Goal: Task Accomplishment & Management: Manage account settings

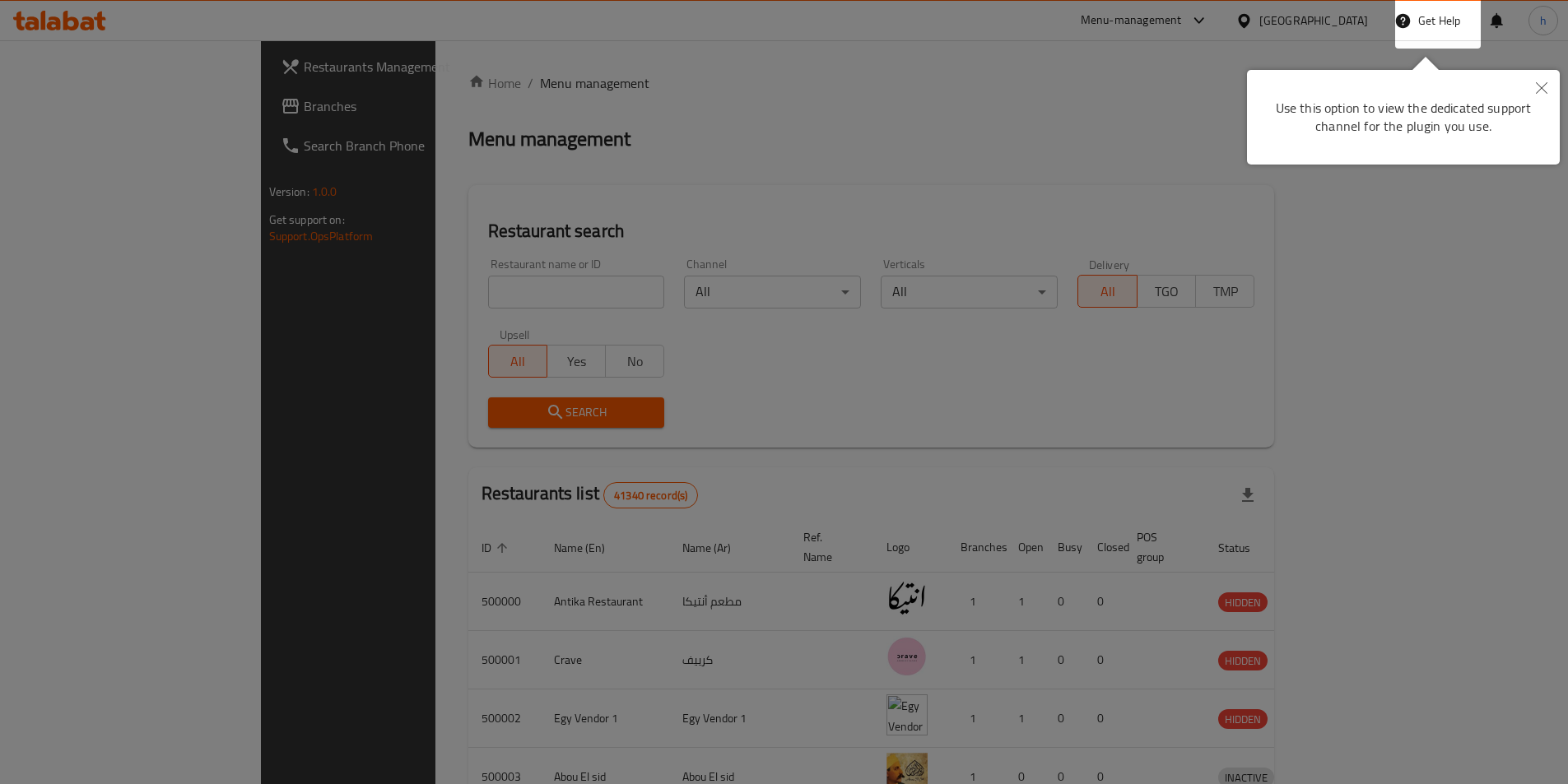
click at [1538, 94] on button "Close" at bounding box center [1541, 89] width 36 height 38
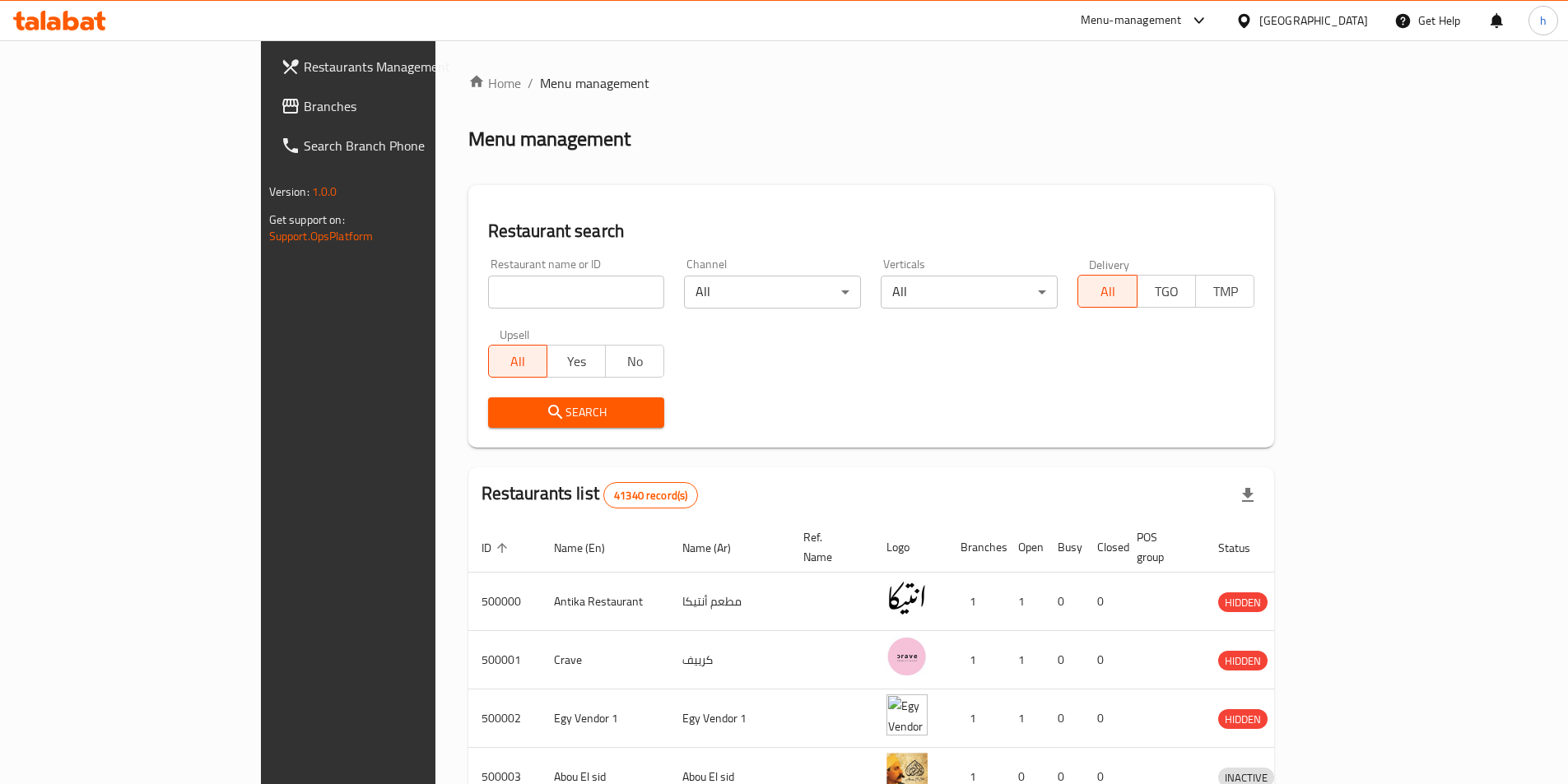
click at [268, 127] on link "Search Branch Phone" at bounding box center [395, 146] width 255 height 40
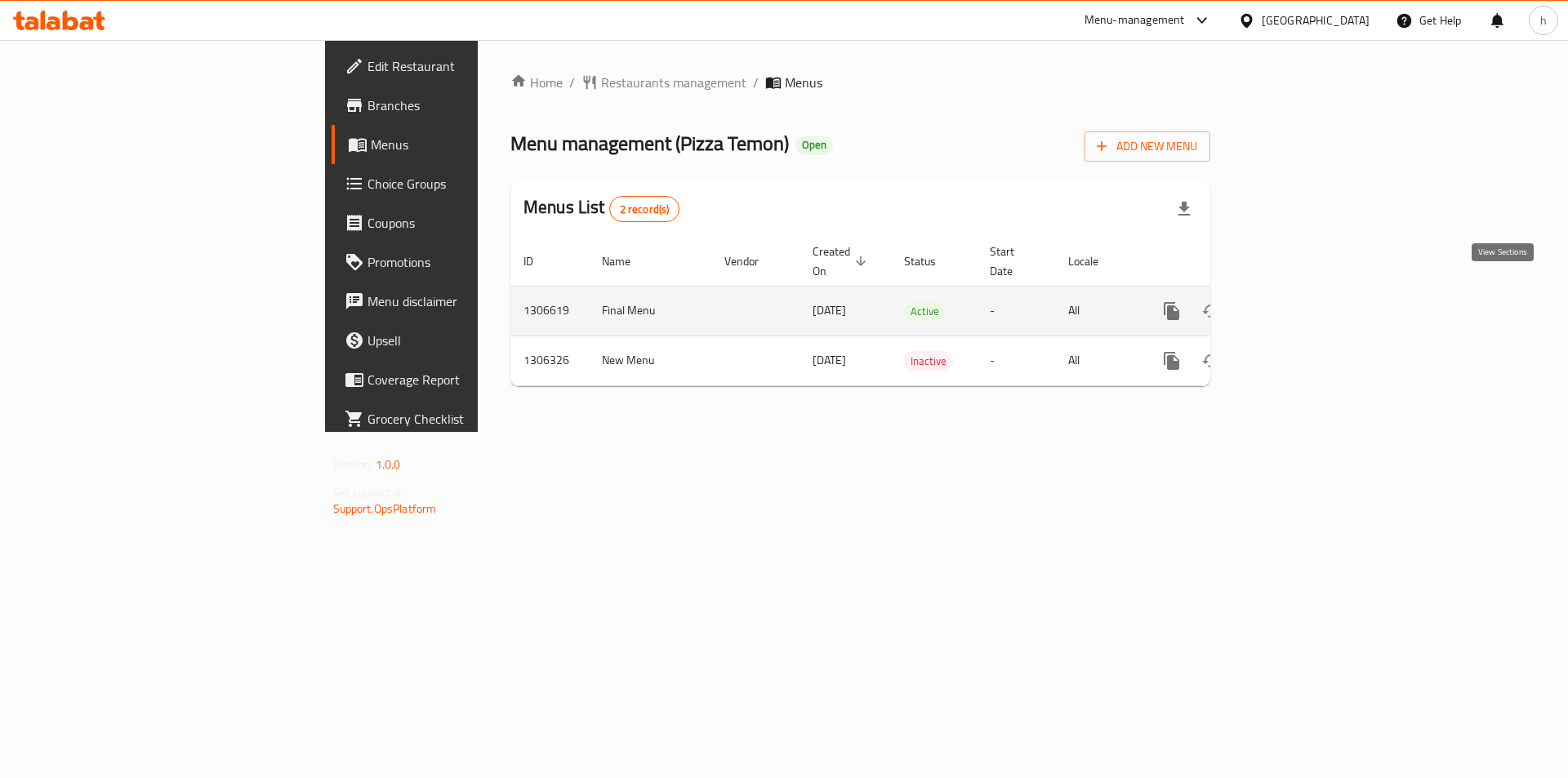
click at [1309, 294] on link "enhanced table" at bounding box center [1289, 312] width 39 height 39
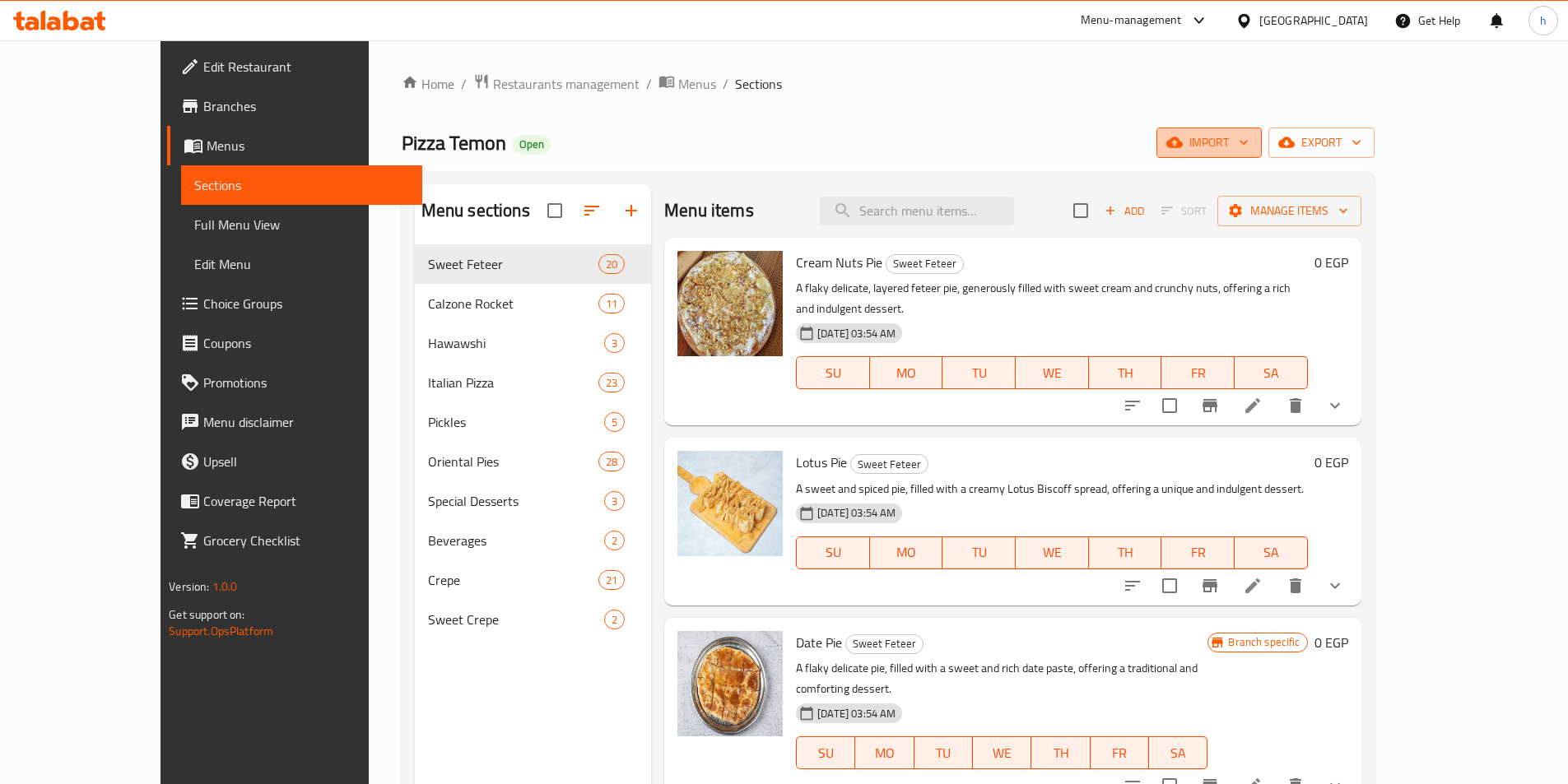
click at [1248, 143] on span "import" at bounding box center [1208, 143] width 79 height 21
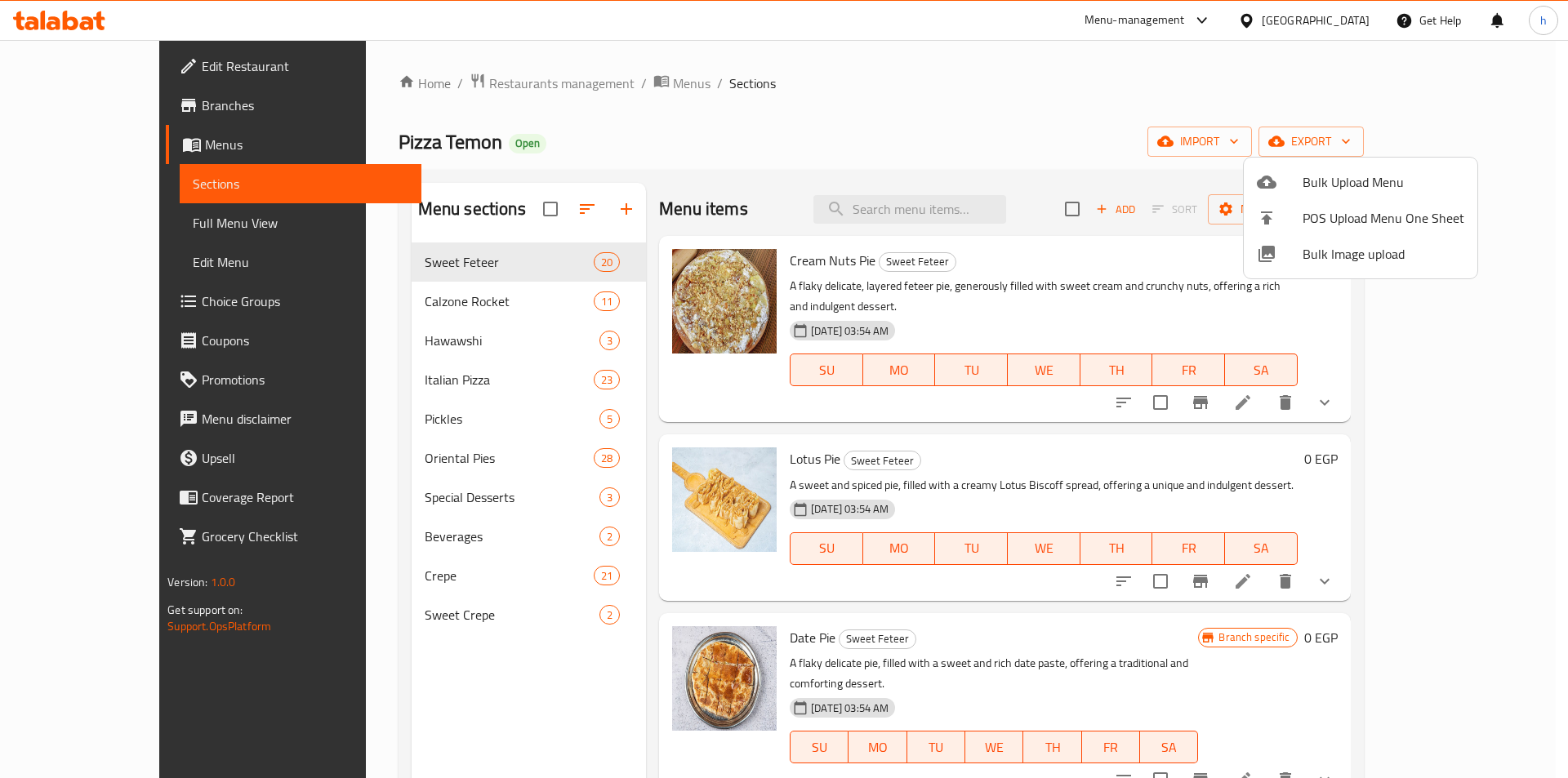
click at [109, 226] on div at bounding box center [784, 389] width 1568 height 778
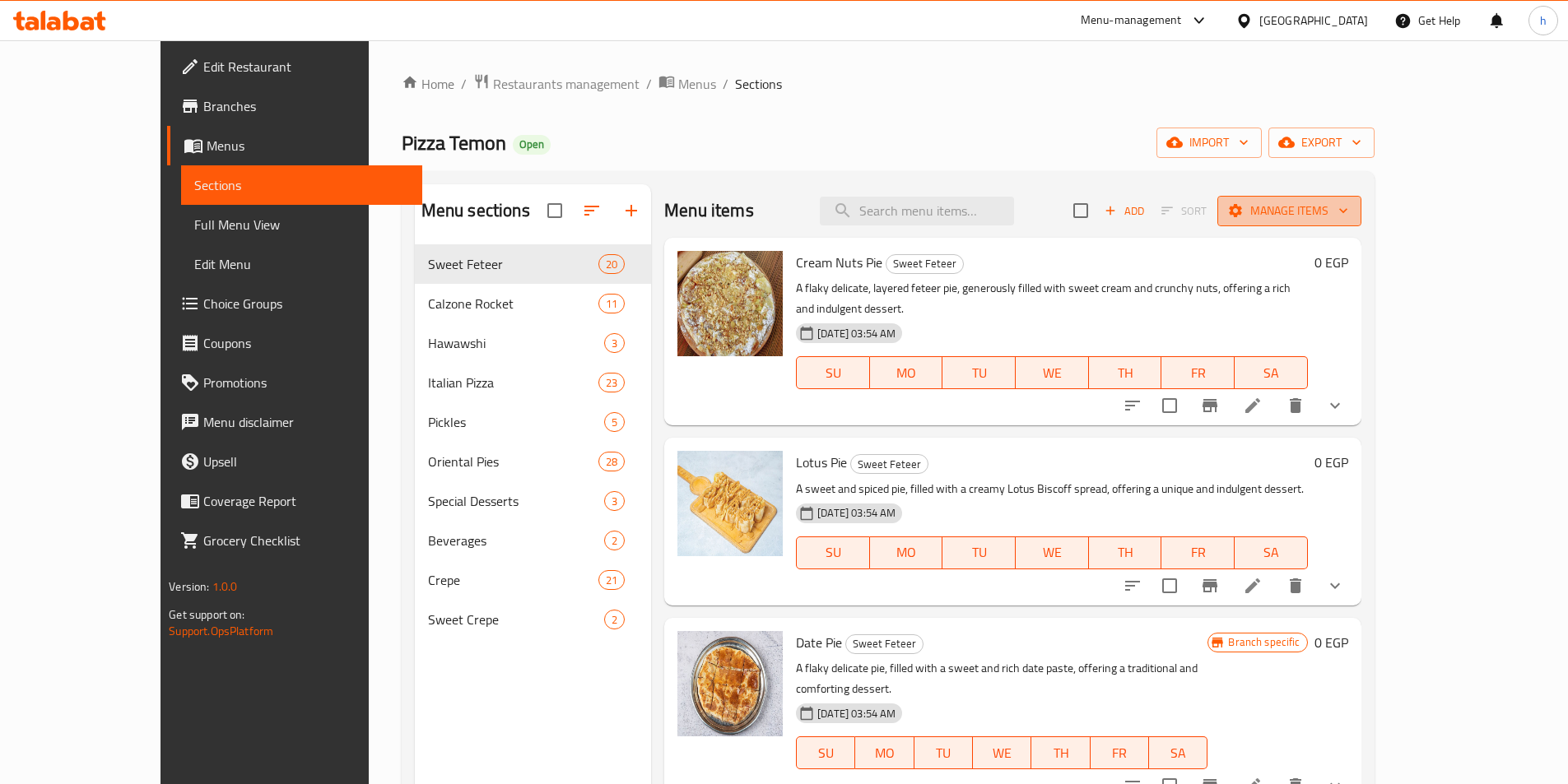
click at [1362, 223] on button "Manage items" at bounding box center [1290, 211] width 144 height 31
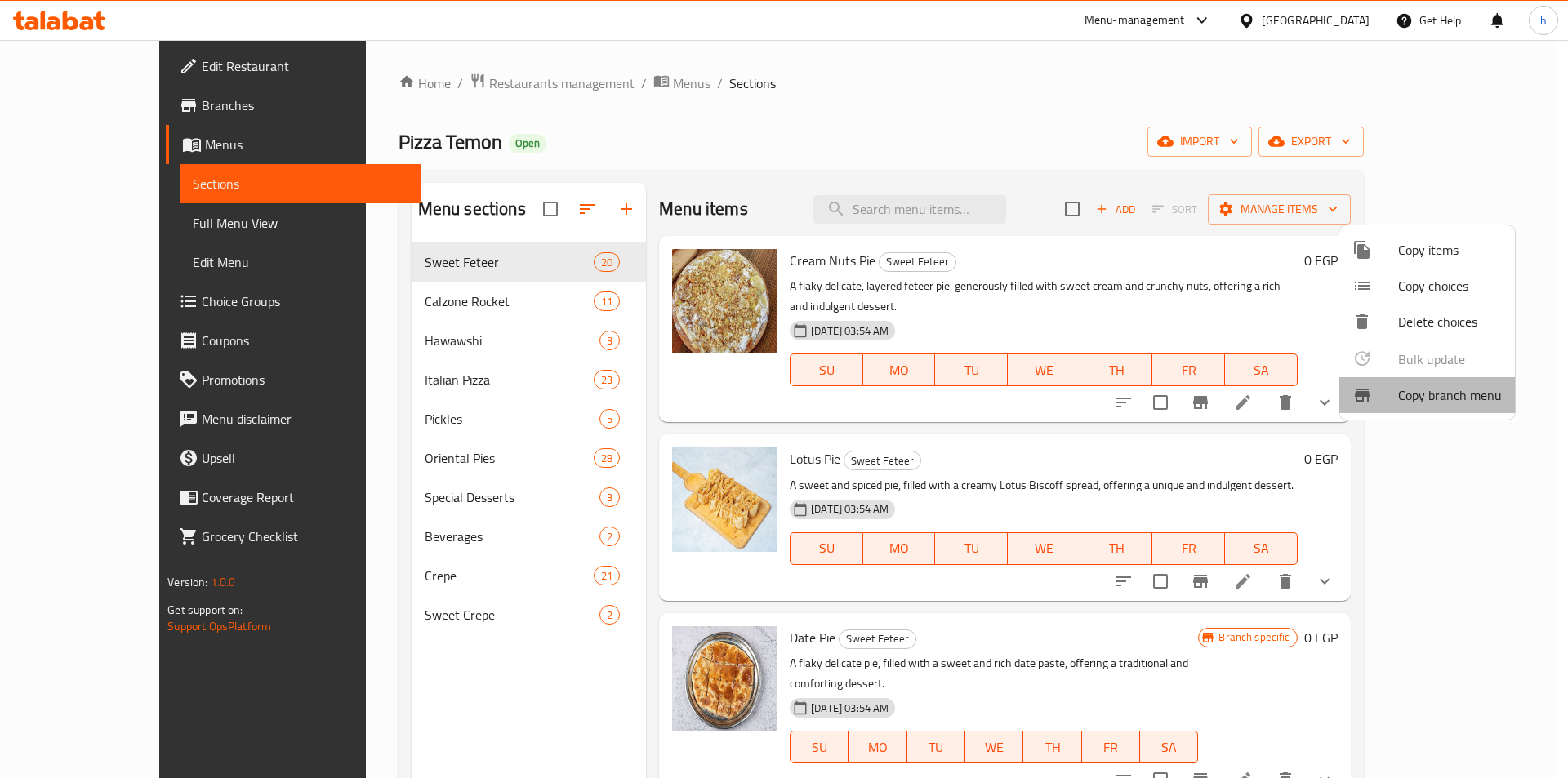
click at [1473, 396] on span "Copy branch menu" at bounding box center [1450, 396] width 104 height 20
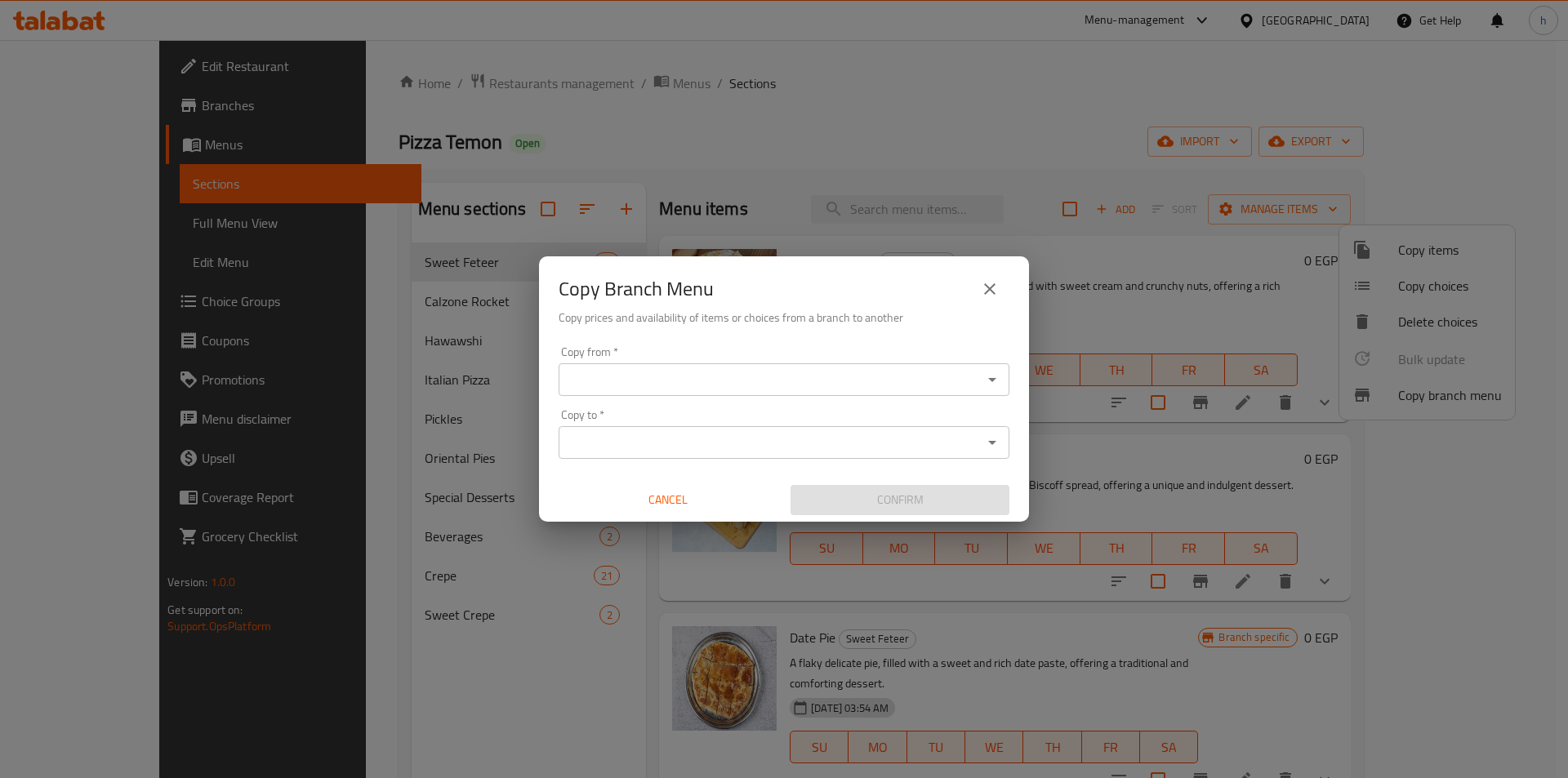
click at [784, 443] on input "Copy to   *" at bounding box center [770, 442] width 414 height 23
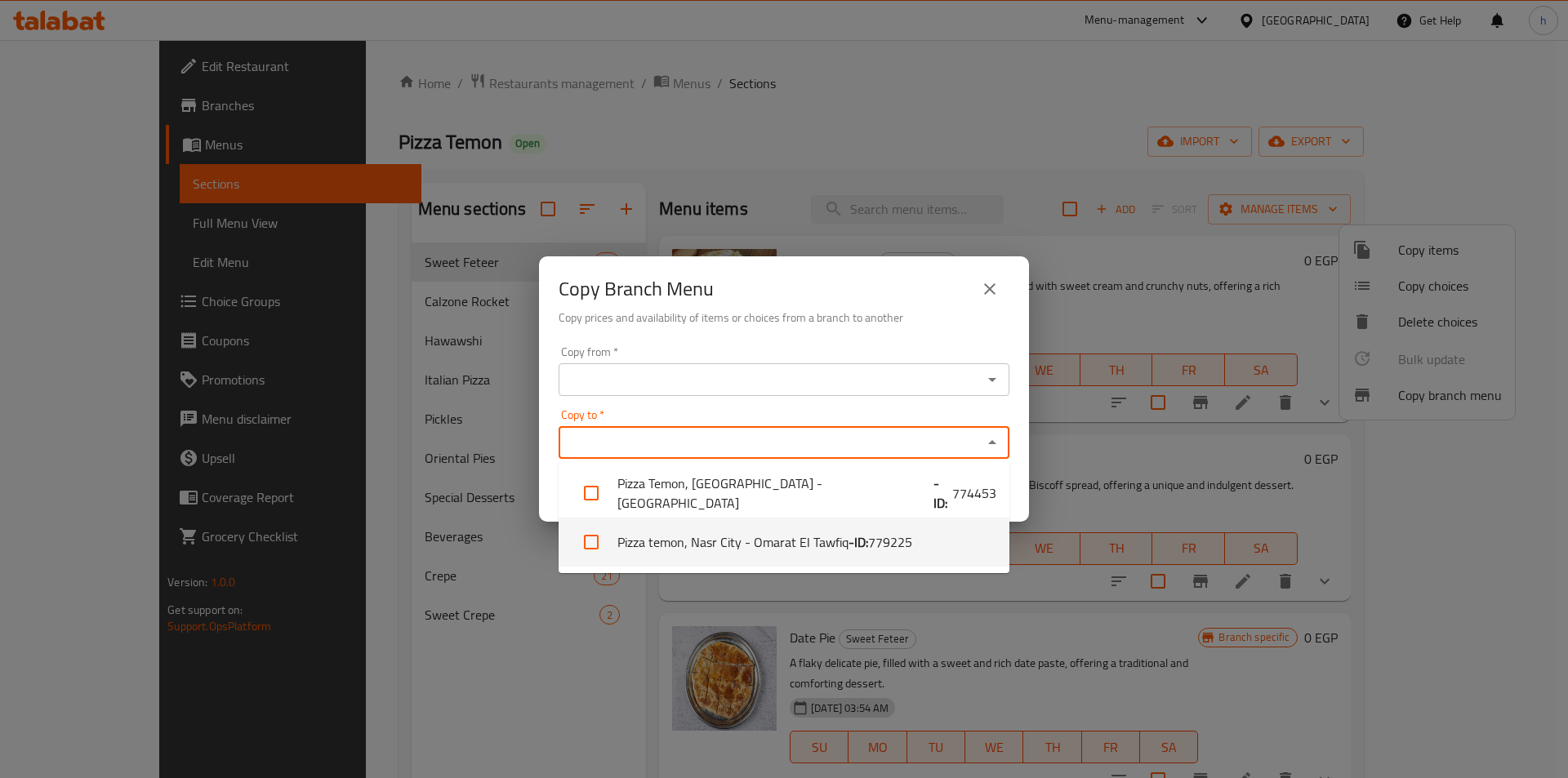
click at [794, 533] on li "Pizza temon, Nasr City - Omarat El Tawfiq - ID: 779225" at bounding box center [784, 543] width 451 height 49
checkbox input "true"
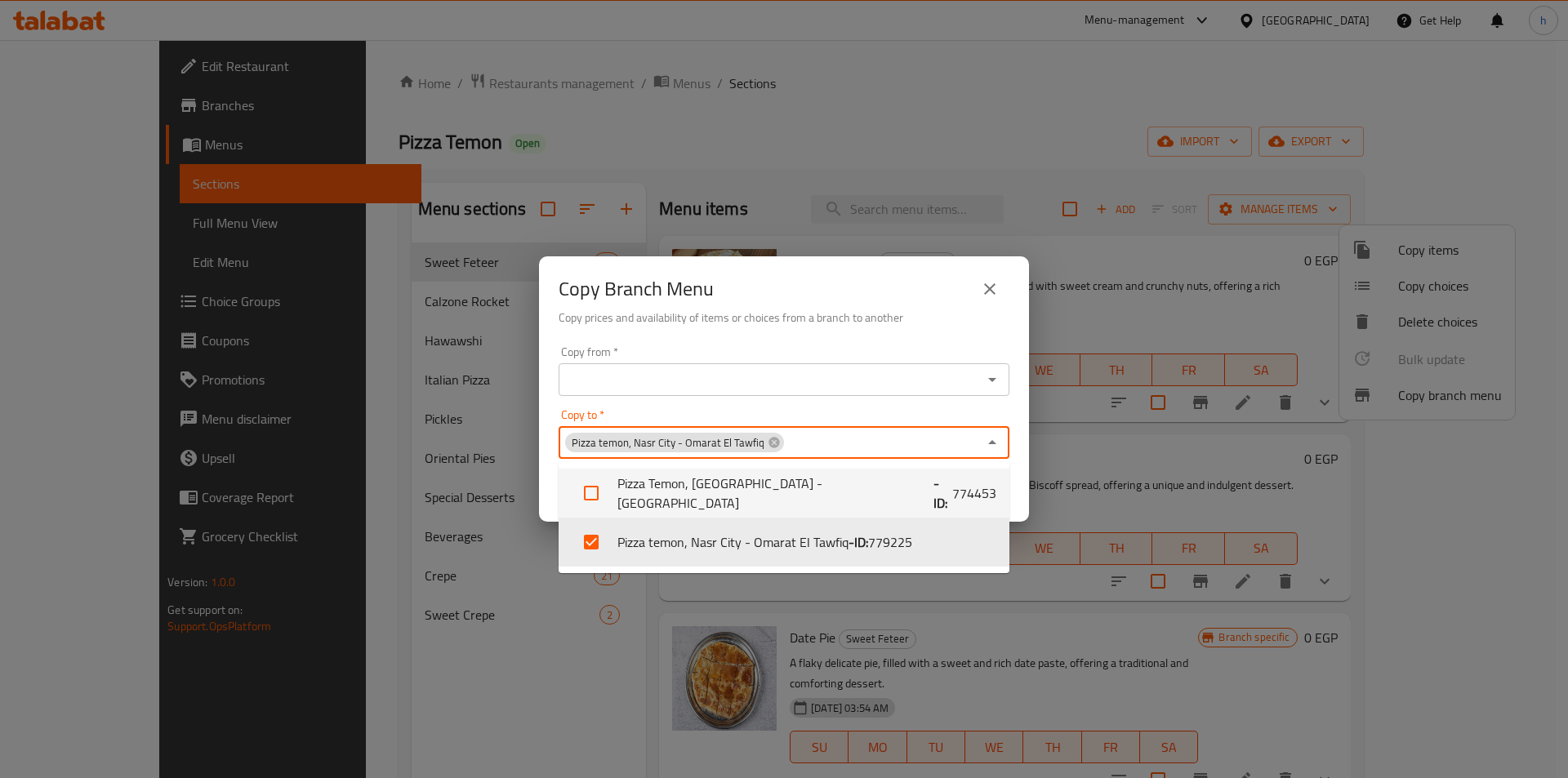
click at [777, 387] on input "Copy from   *" at bounding box center [770, 380] width 414 height 23
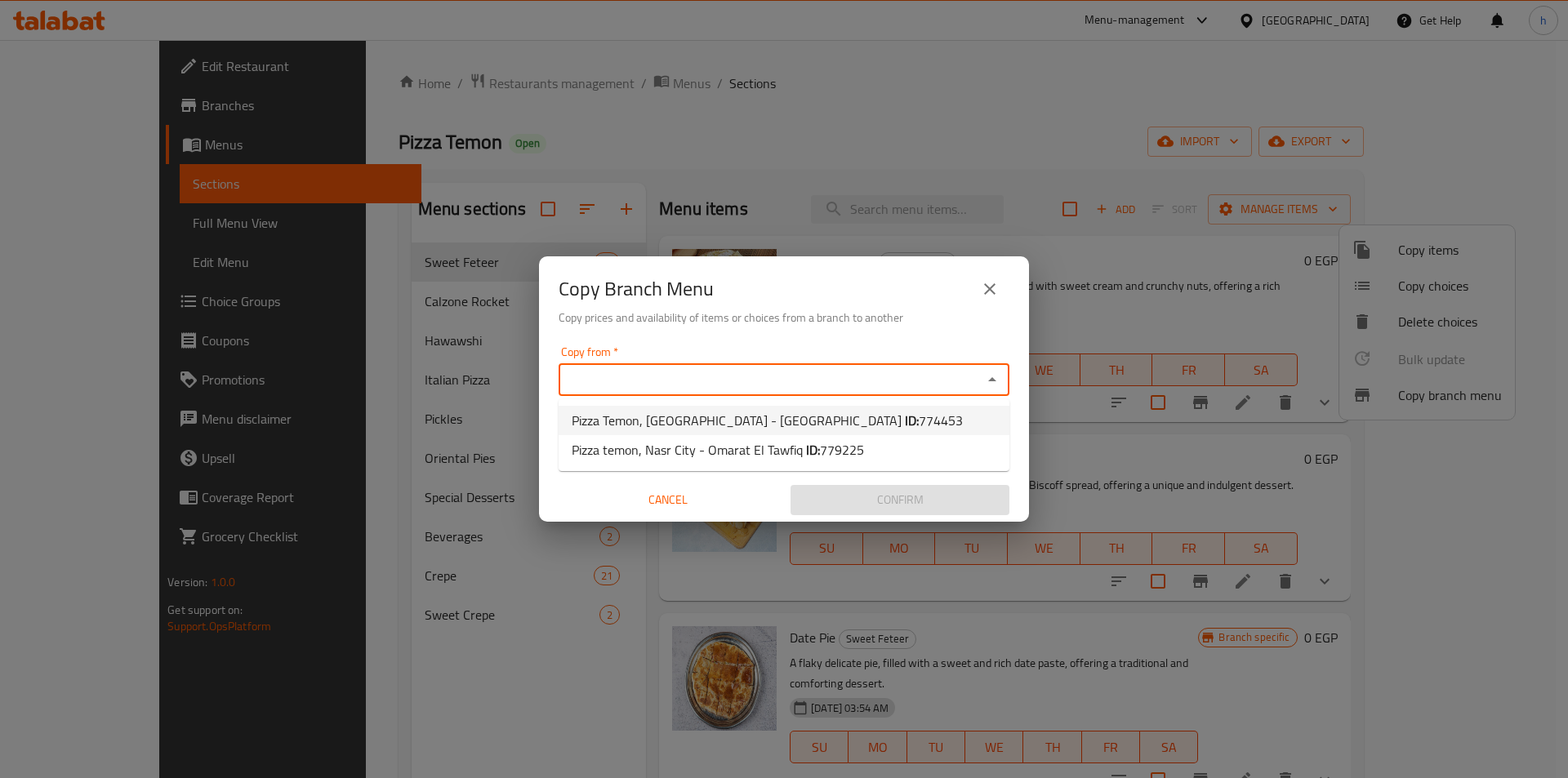
click at [918, 420] on span "774453" at bounding box center [941, 421] width 44 height 25
type input "Pizza Temon, Nasr City - El Tayaran"
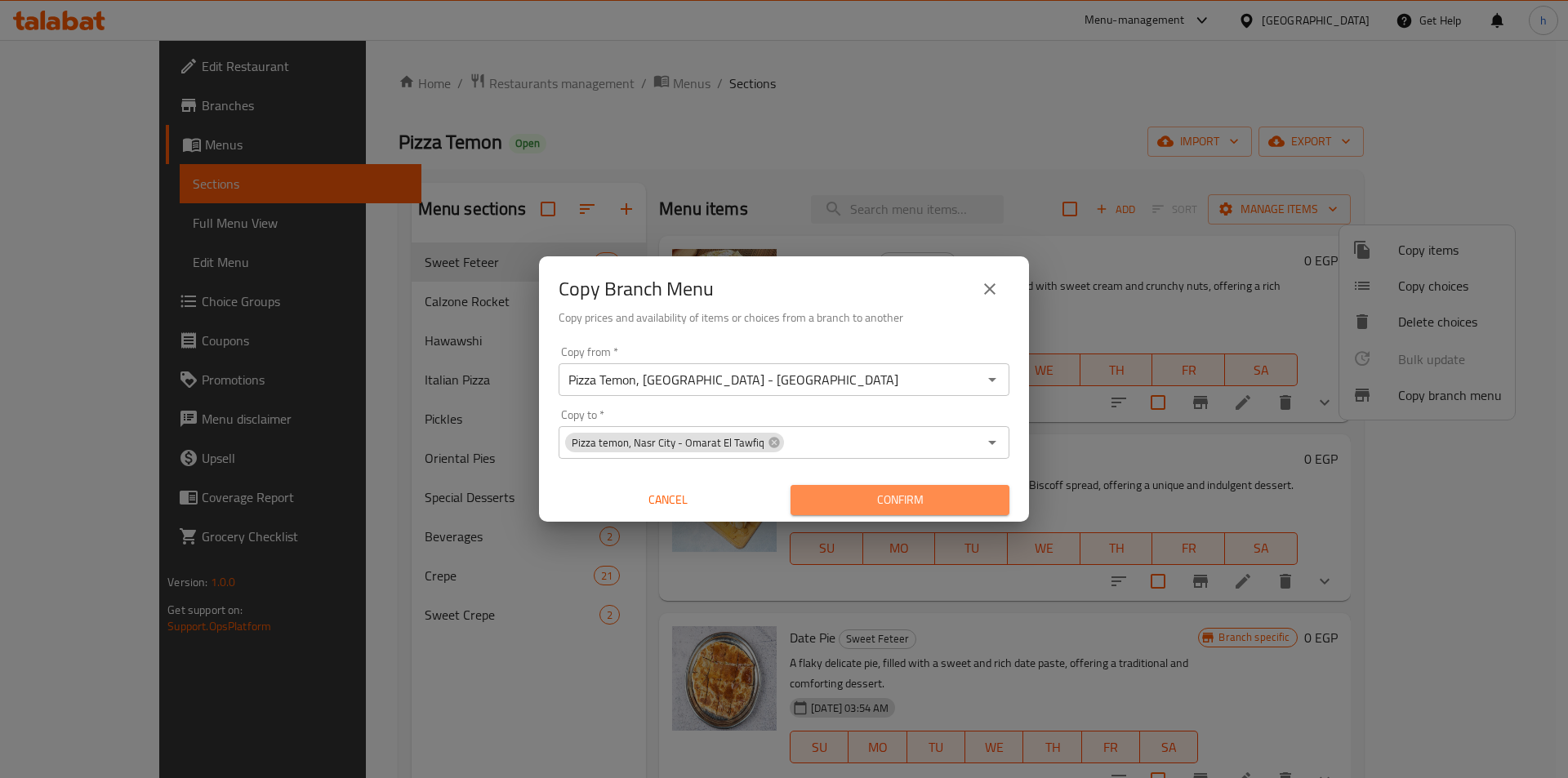
click at [860, 494] on span "Confirm" at bounding box center [900, 500] width 192 height 21
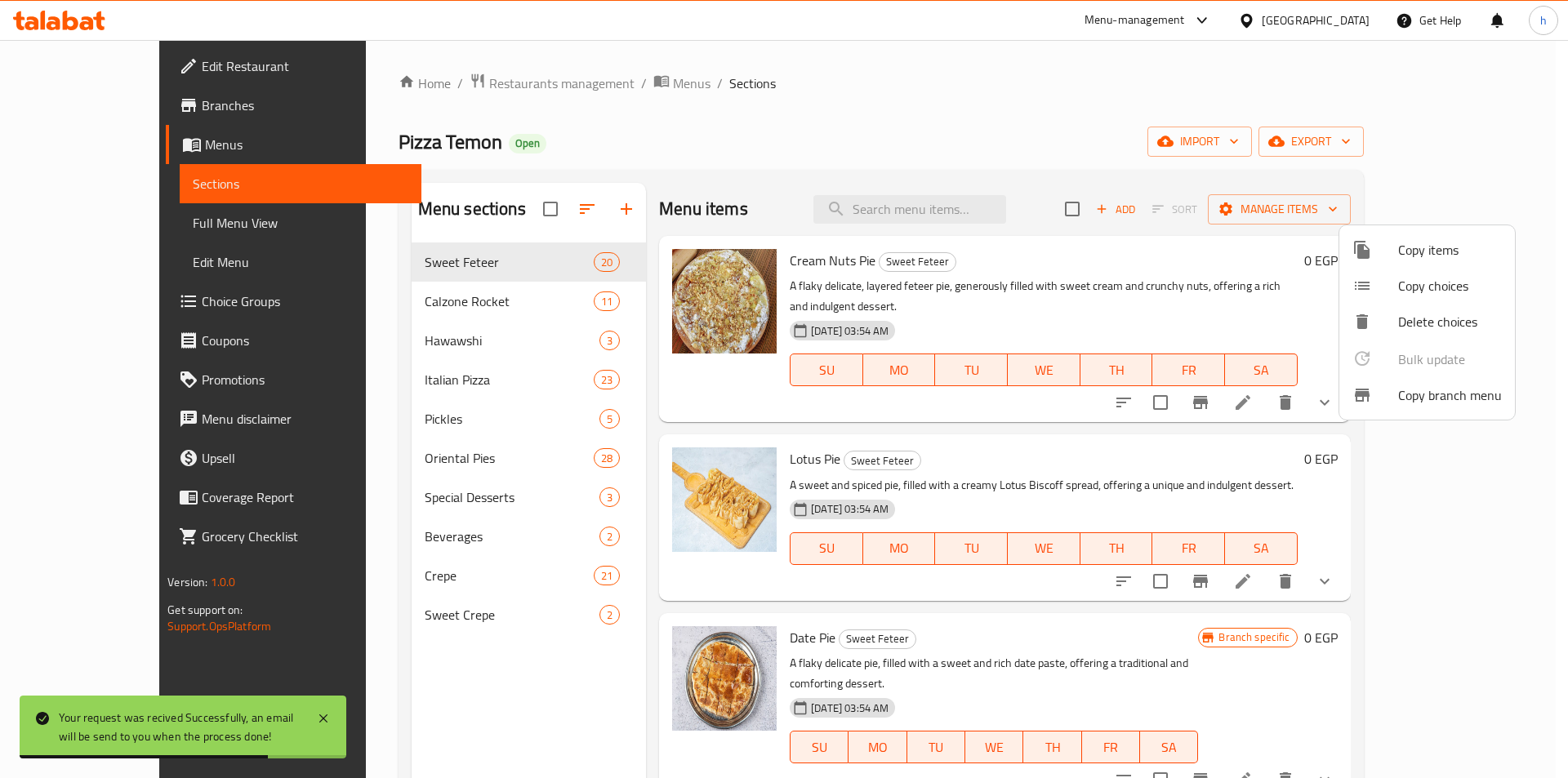
click at [126, 111] on div at bounding box center [784, 389] width 1568 height 778
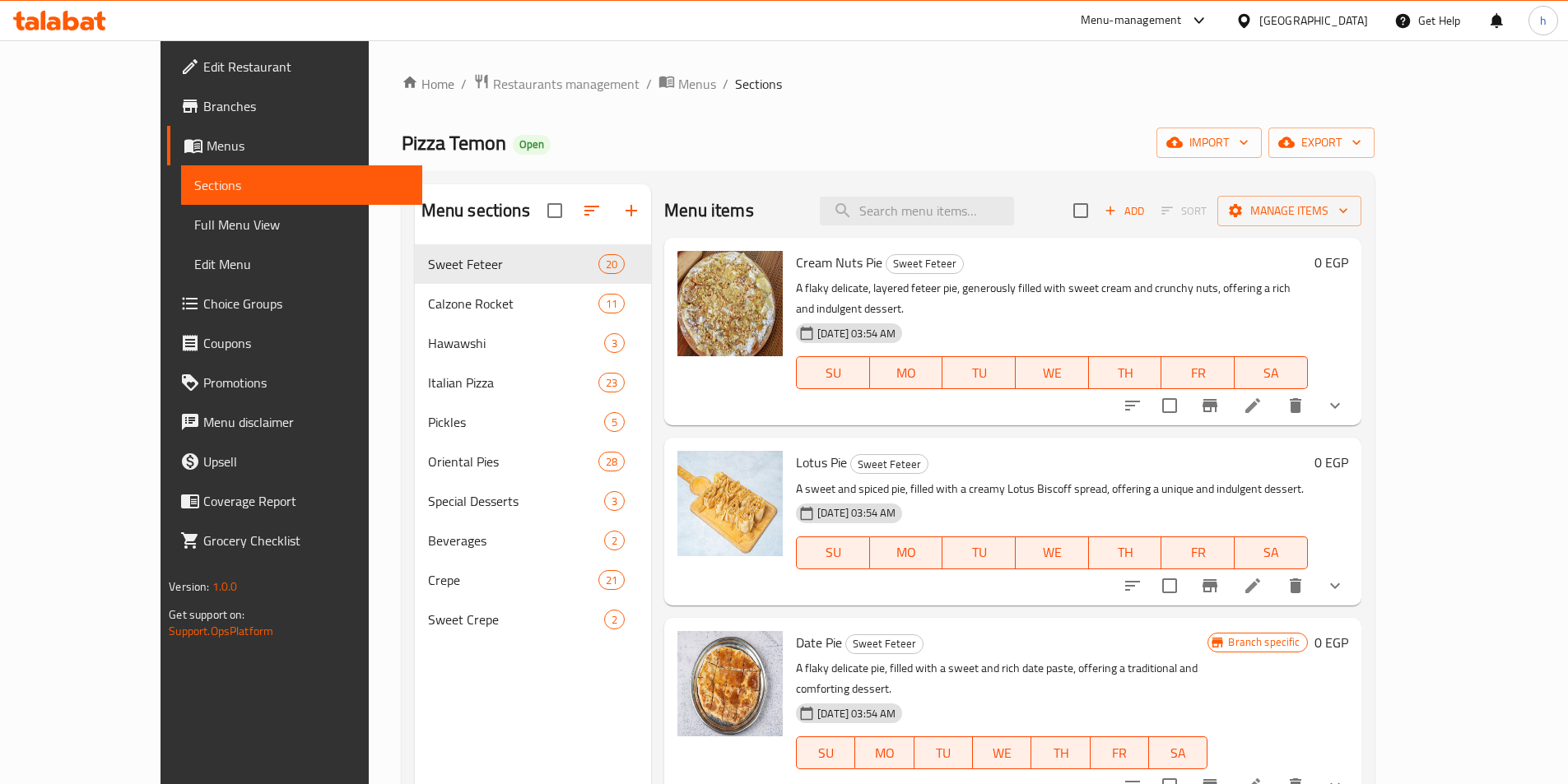
click at [203, 112] on span "Branches" at bounding box center [306, 106] width 206 height 20
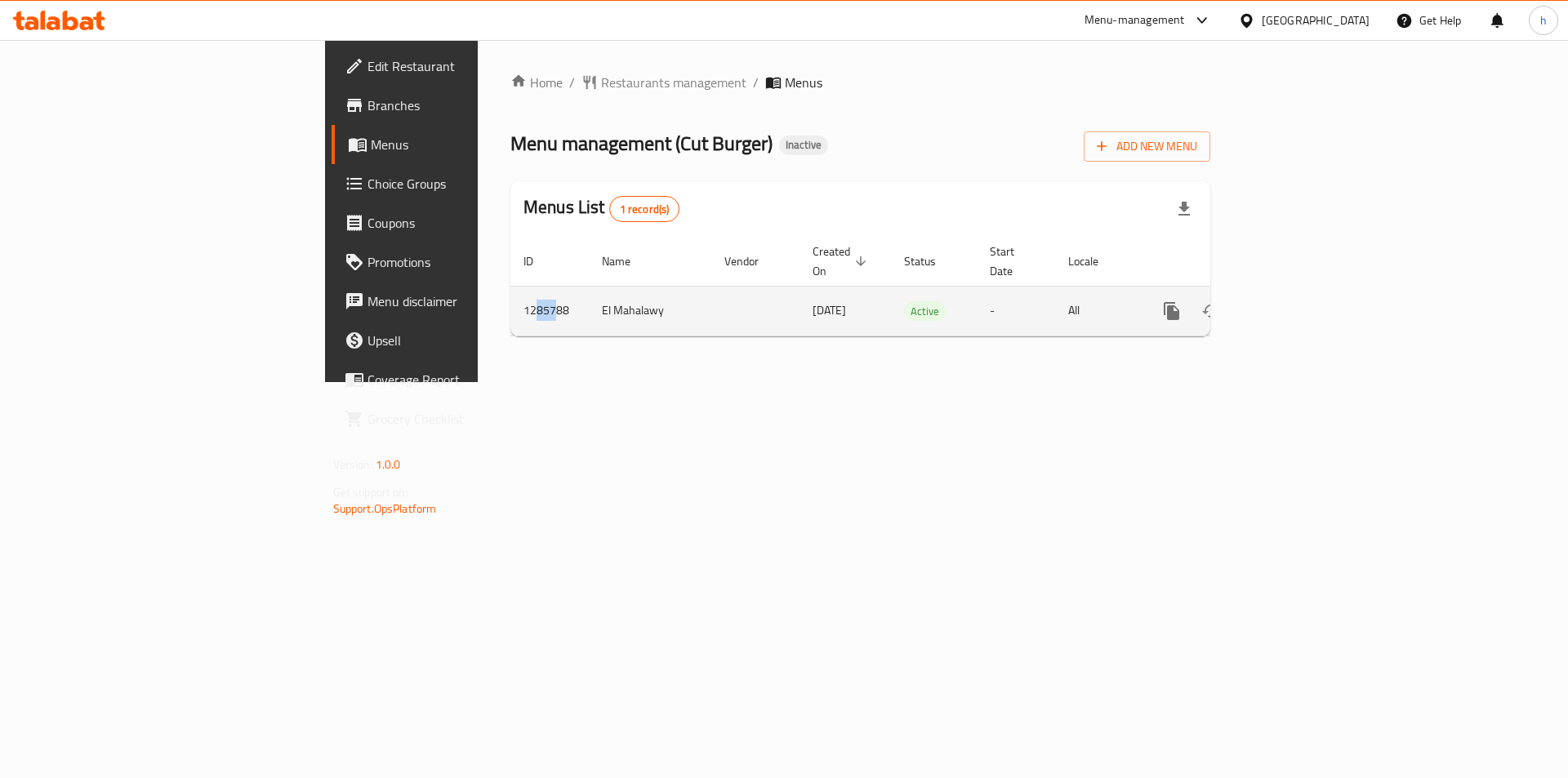
drag, startPoint x: 319, startPoint y: 291, endPoint x: 340, endPoint y: 297, distance: 21.8
click at [511, 297] on td "1285788" at bounding box center [549, 311] width 78 height 50
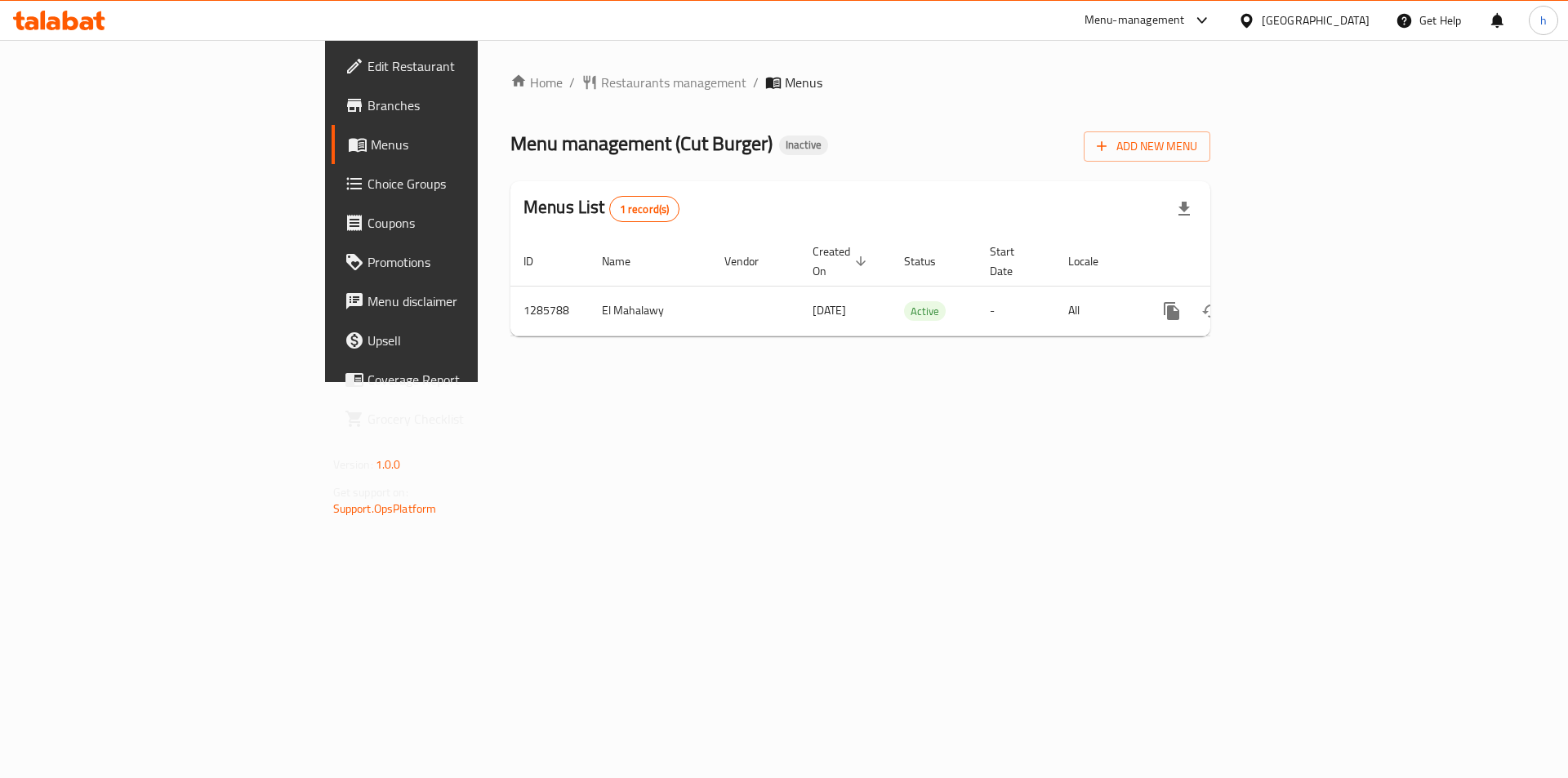
click at [877, 375] on div "Home / Restaurants management / Menus Menu management ( Cut Burger ) Inactive A…" at bounding box center [860, 211] width 765 height 342
click at [368, 108] on span "Branches" at bounding box center [470, 105] width 206 height 20
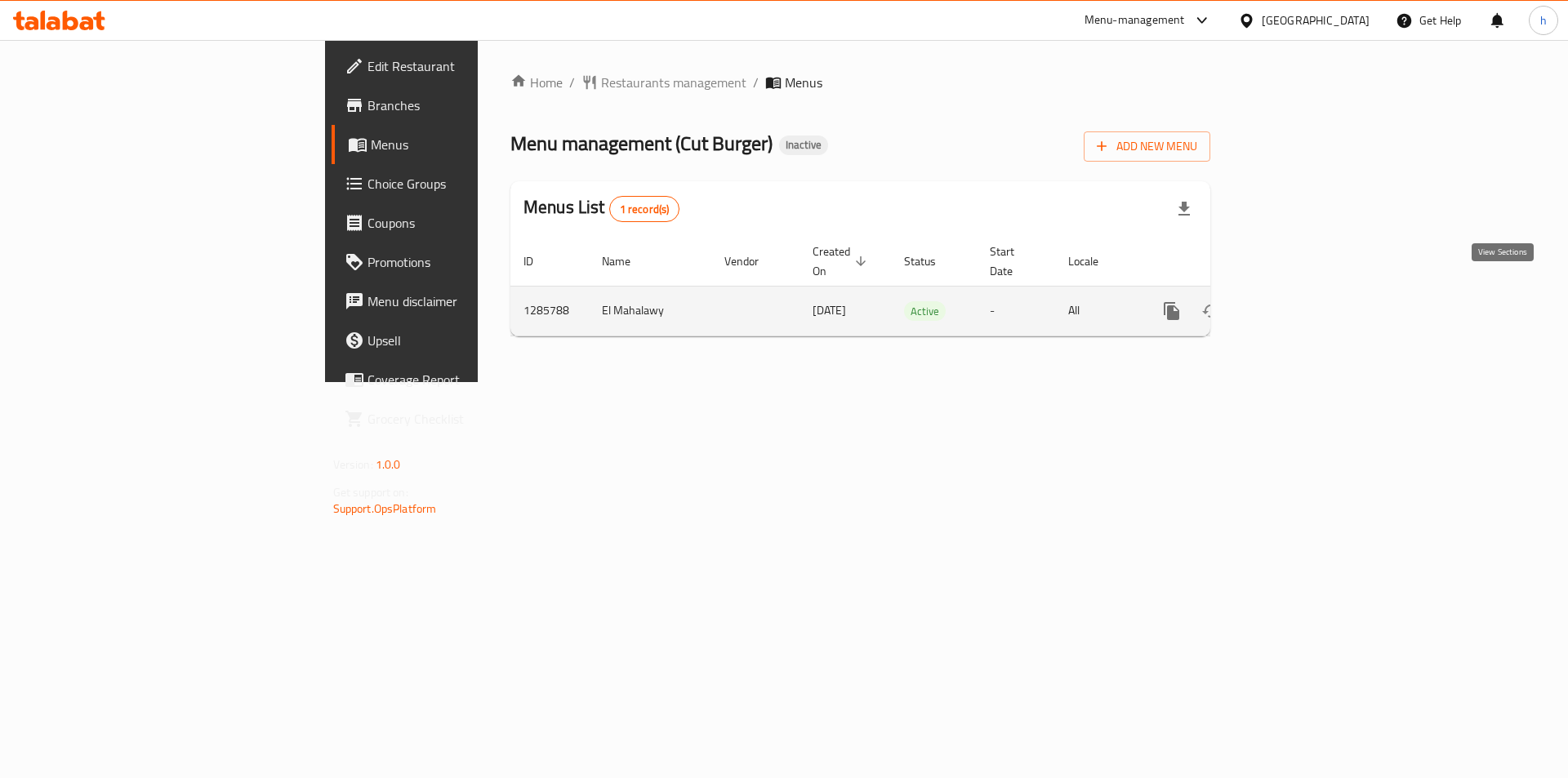
click at [1299, 301] on icon "enhanced table" at bounding box center [1289, 311] width 20 height 20
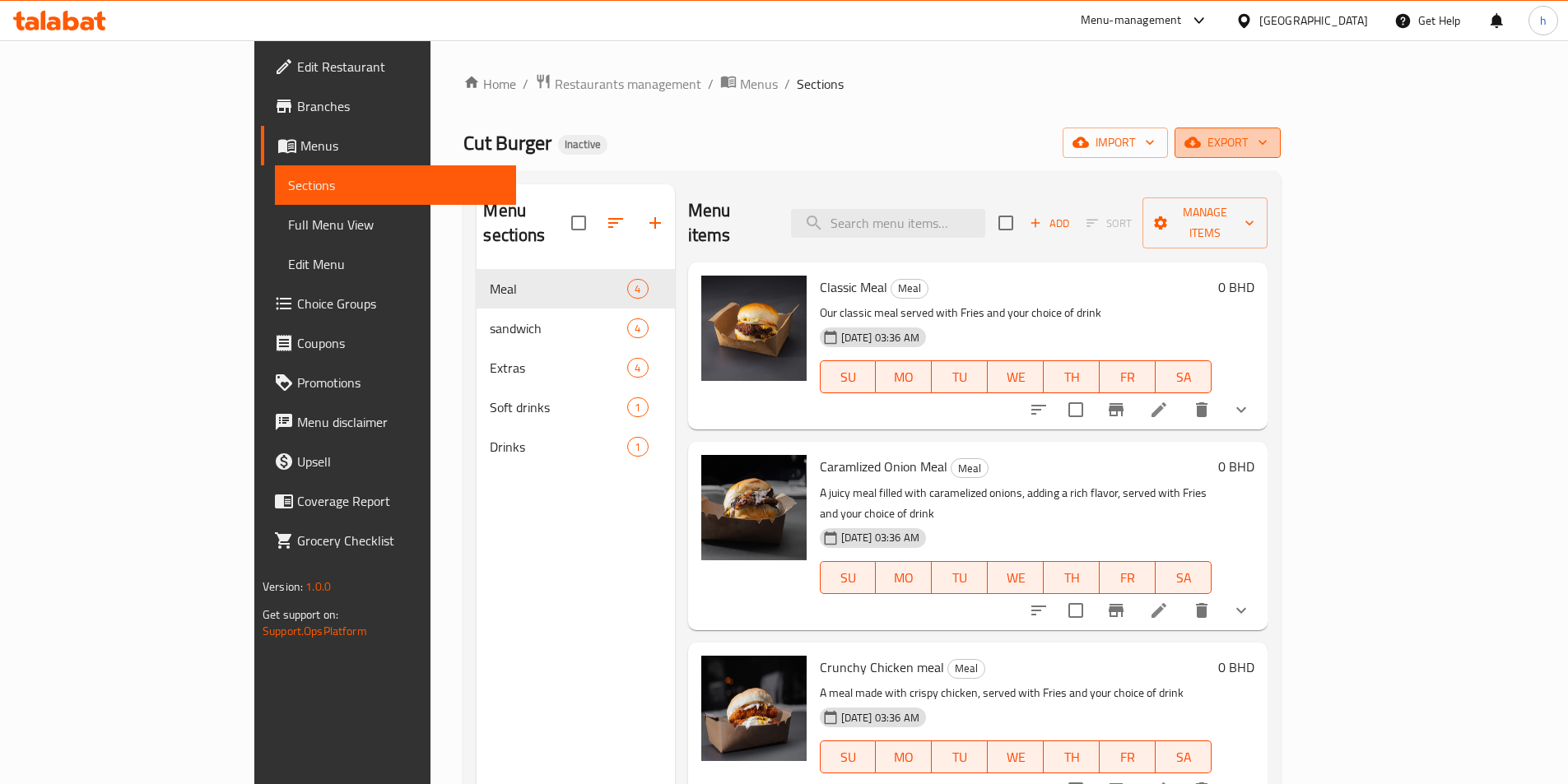
click at [1267, 143] on span "export" at bounding box center [1227, 143] width 80 height 21
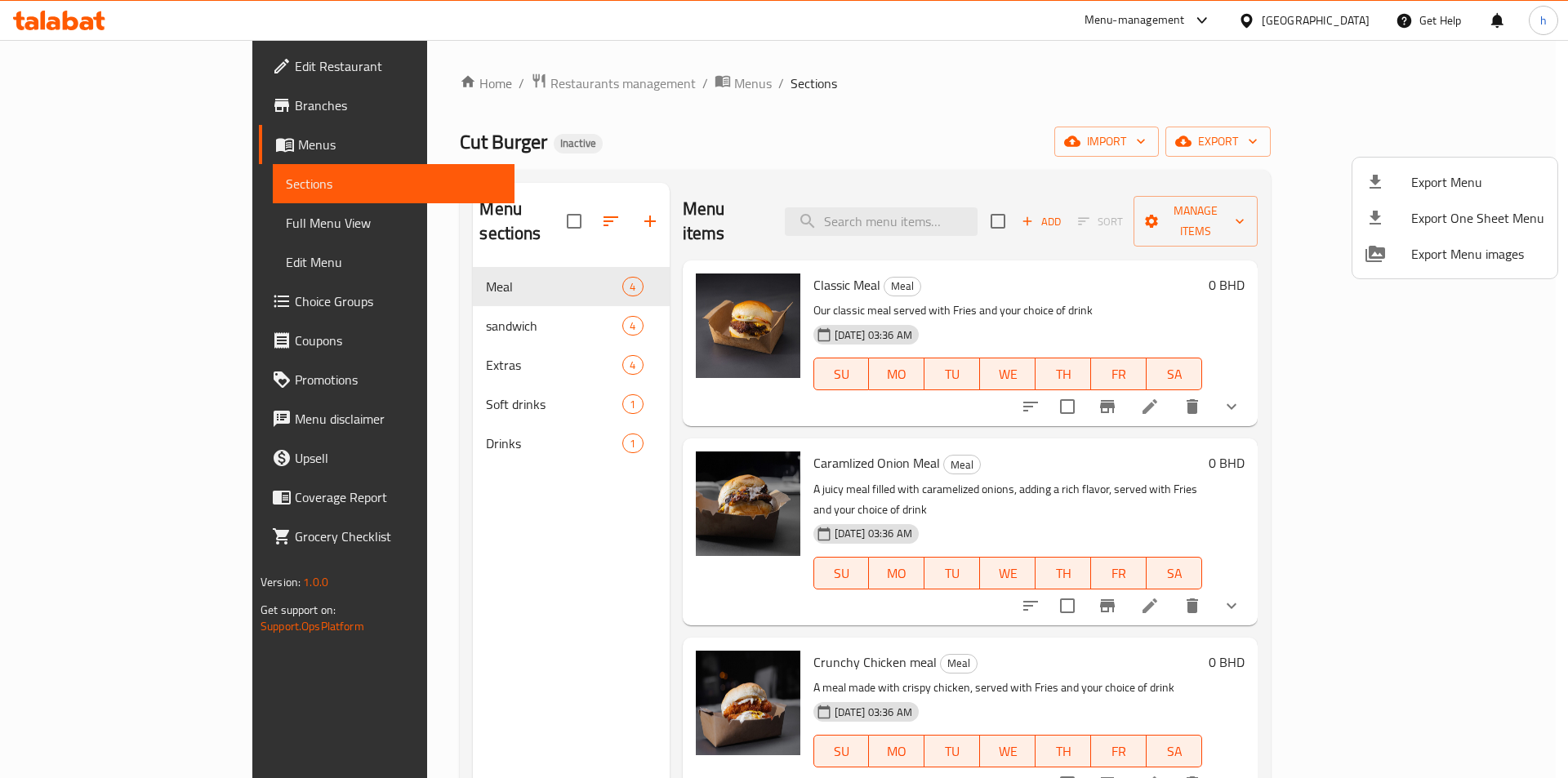
click at [1271, 165] on div at bounding box center [784, 389] width 1568 height 778
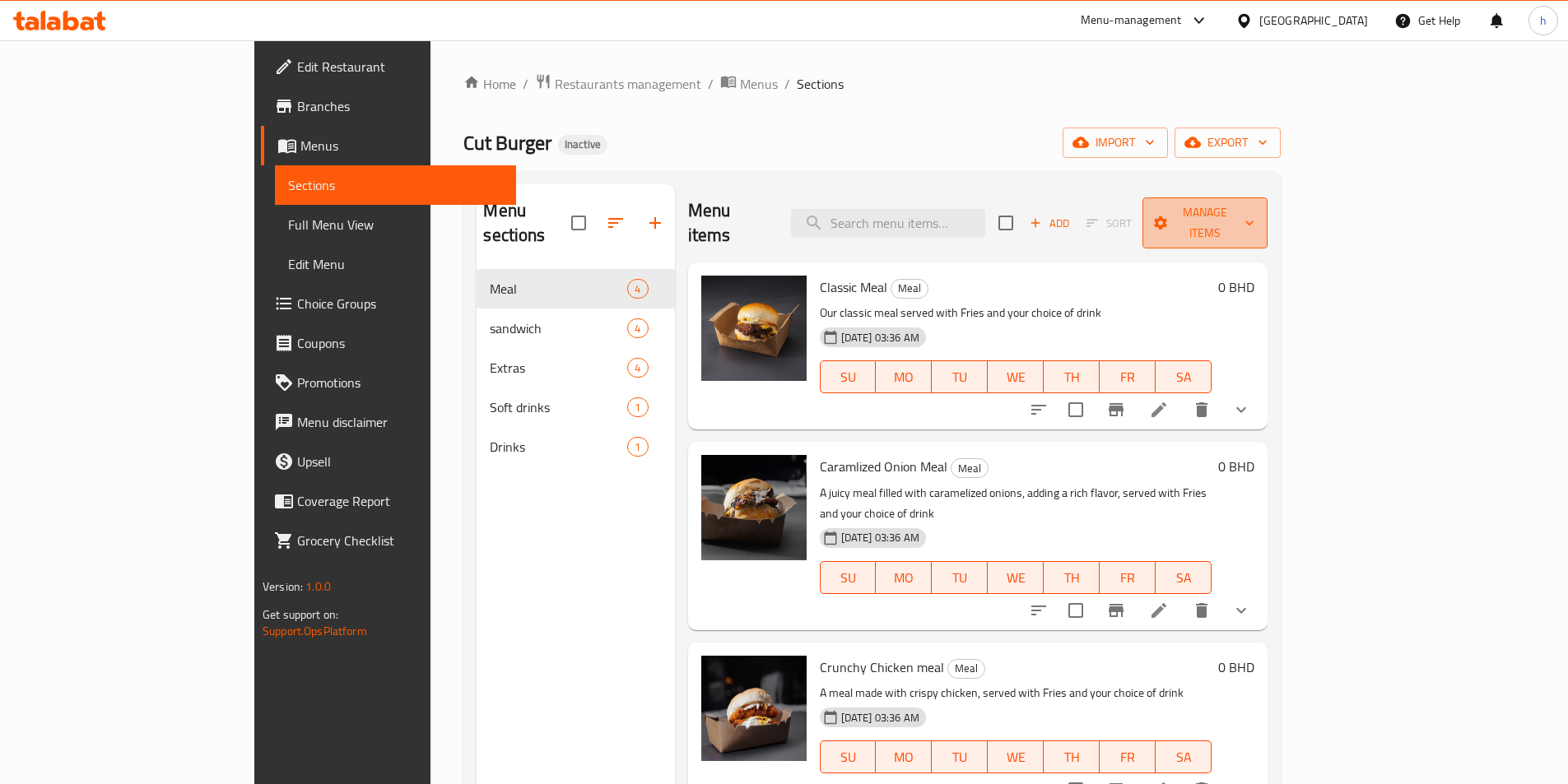
click at [1254, 211] on span "Manage items" at bounding box center [1204, 223] width 99 height 41
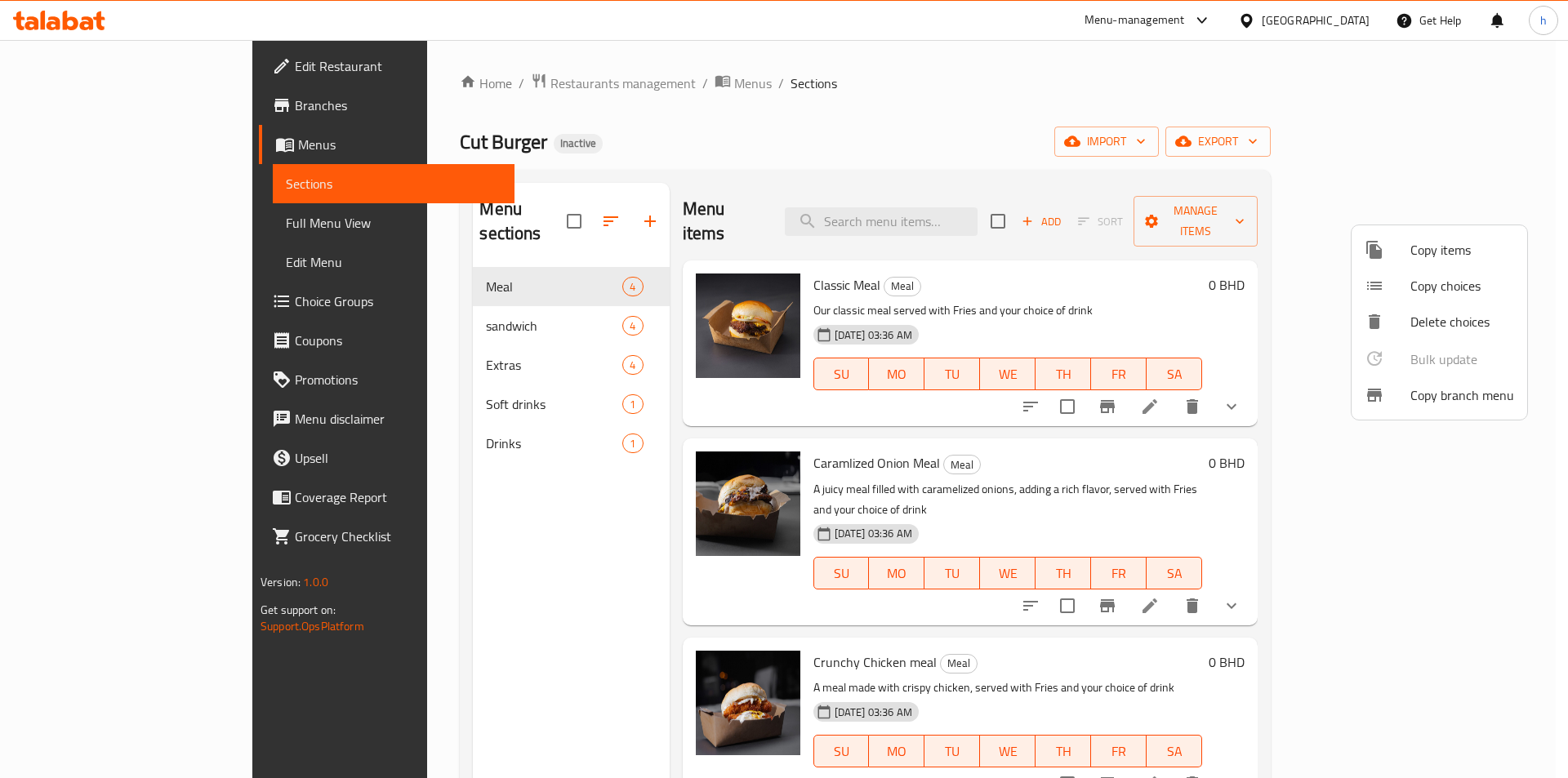
click at [1466, 134] on div at bounding box center [784, 389] width 1568 height 778
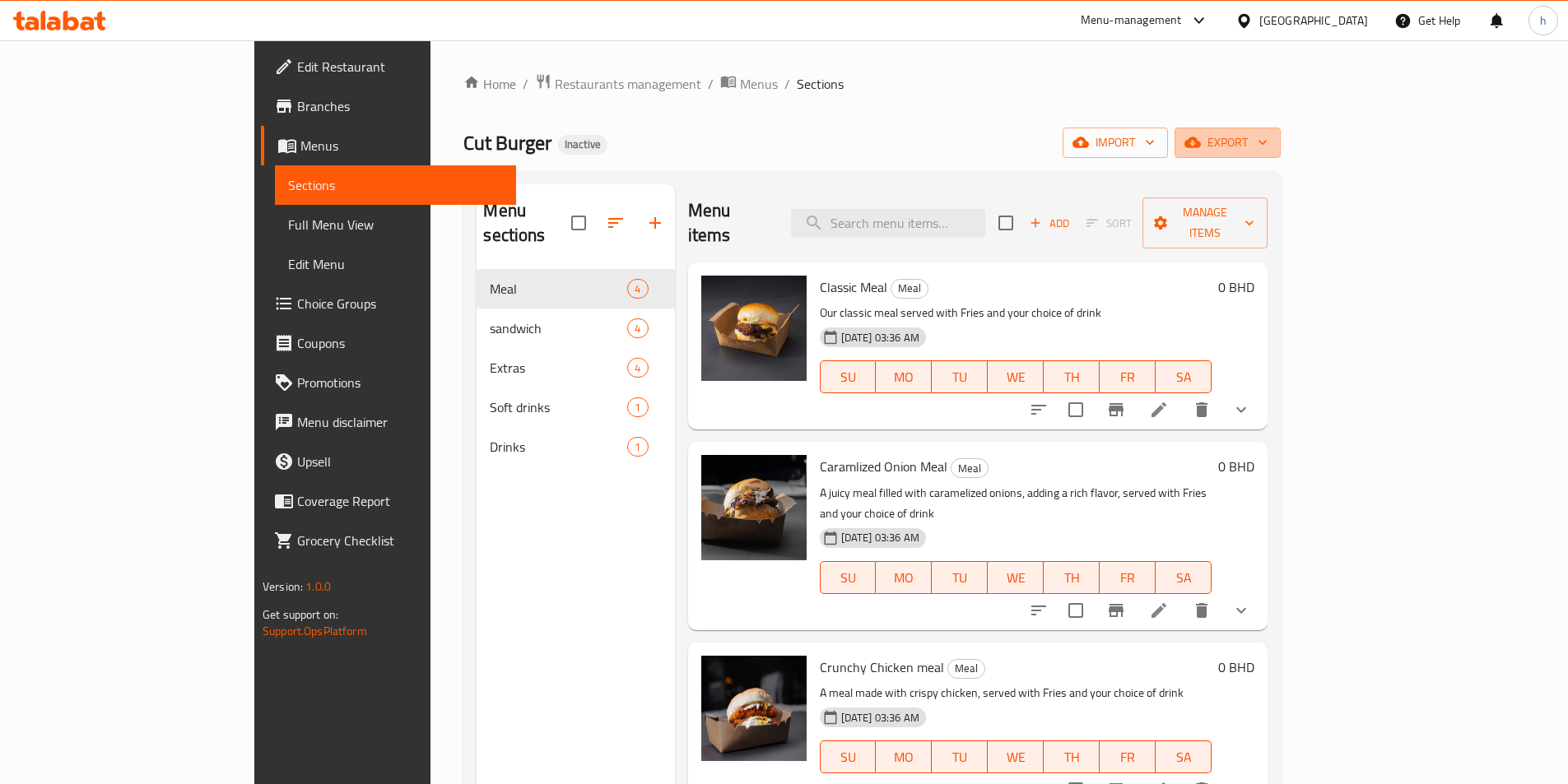
click at [1267, 135] on span "export" at bounding box center [1227, 143] width 80 height 21
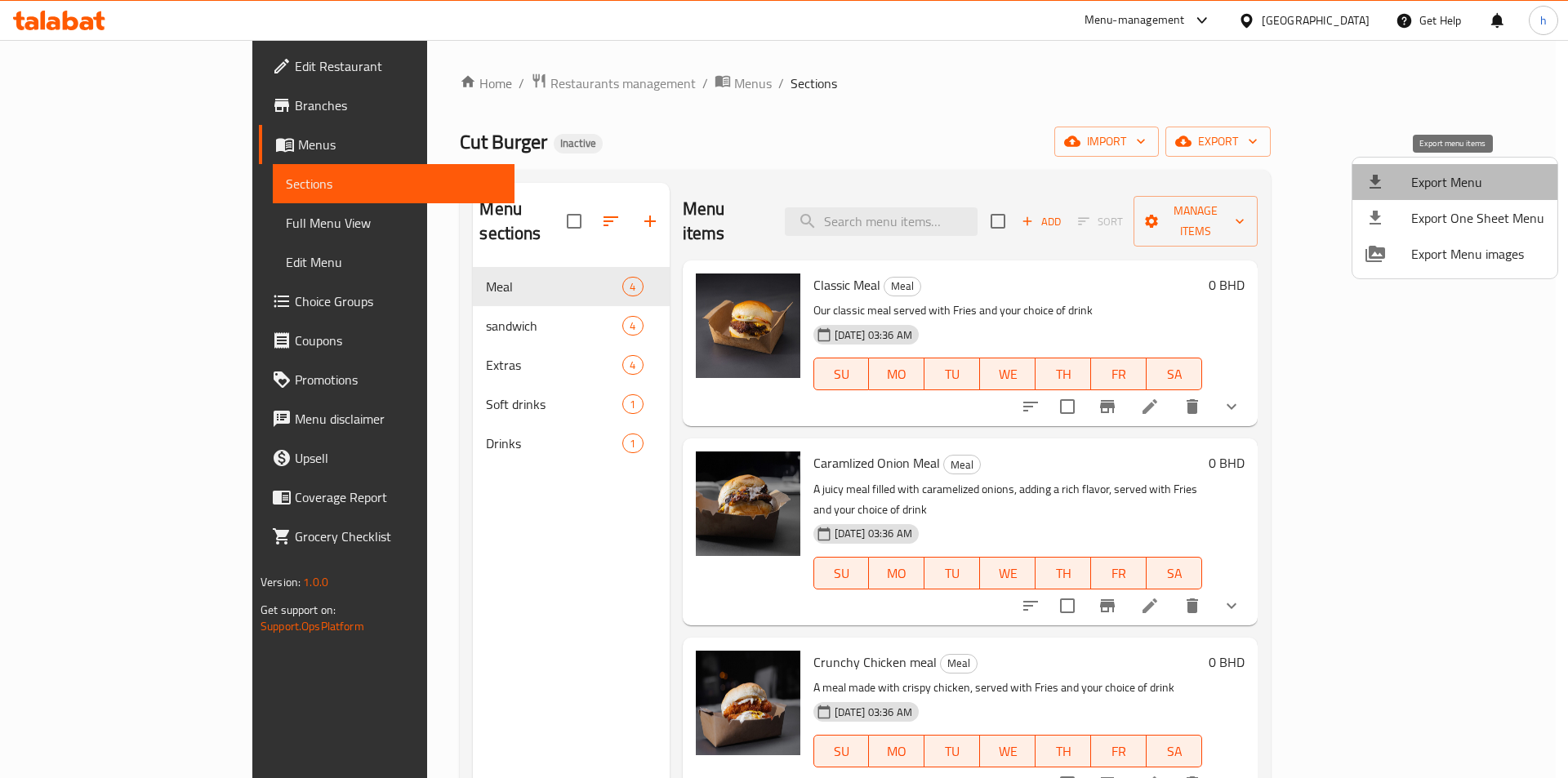
click at [1465, 186] on span "Export Menu" at bounding box center [1478, 183] width 133 height 20
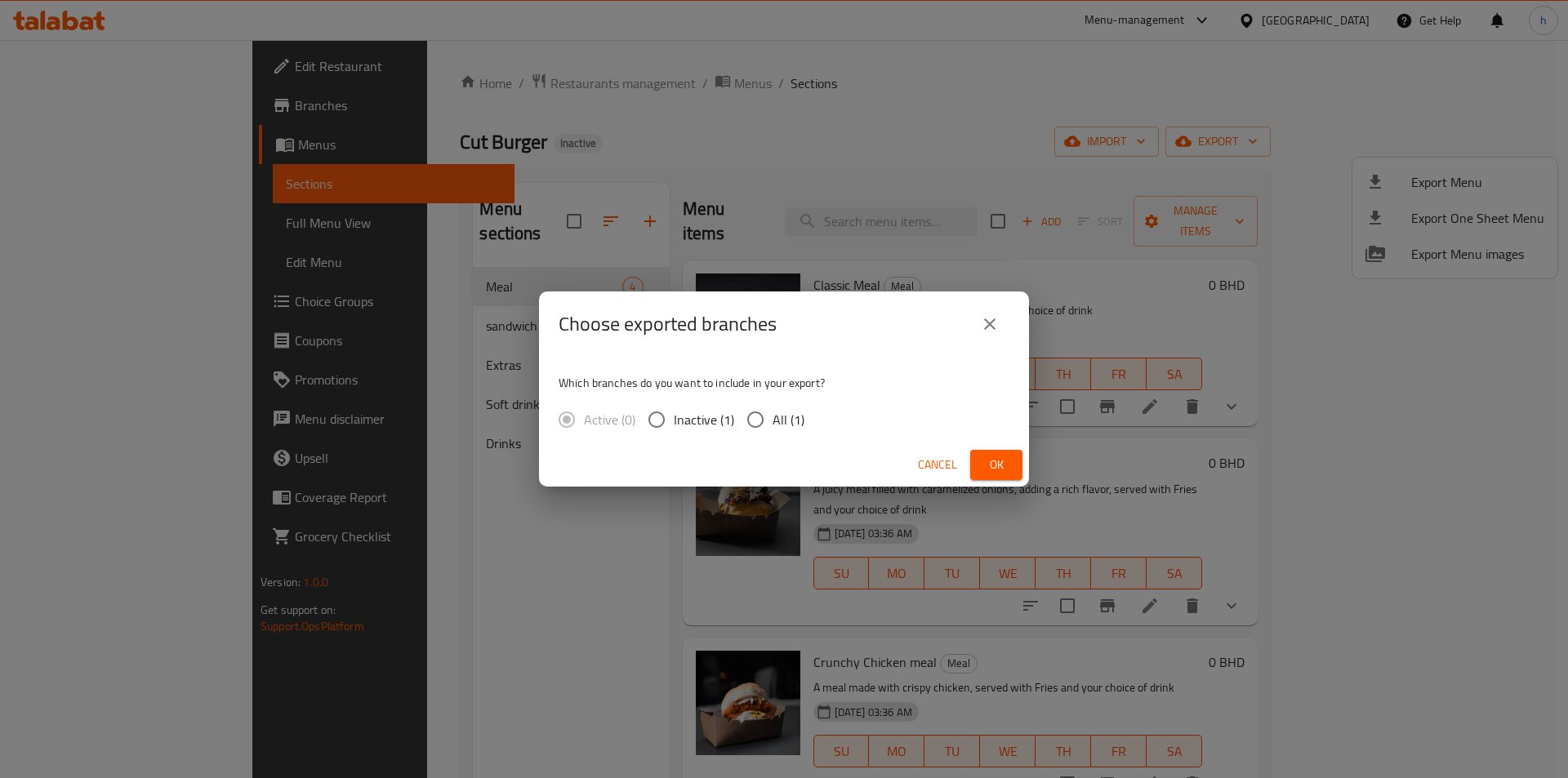
click at [757, 418] on input "All (1)" at bounding box center [756, 420] width 35 height 35
radio input "true"
click at [983, 463] on button "Ok" at bounding box center [997, 465] width 53 height 30
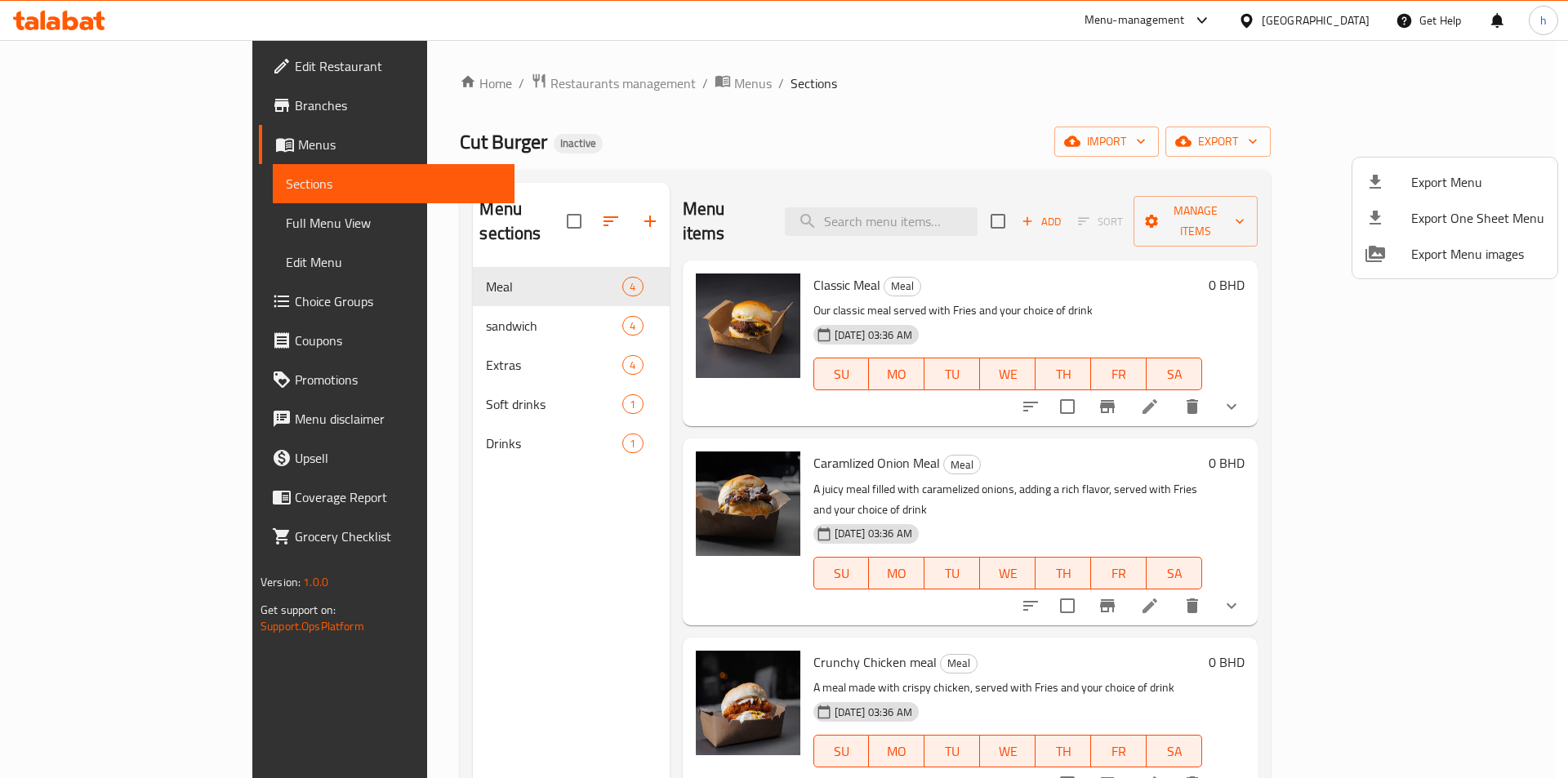
click at [789, 105] on div at bounding box center [784, 389] width 1568 height 778
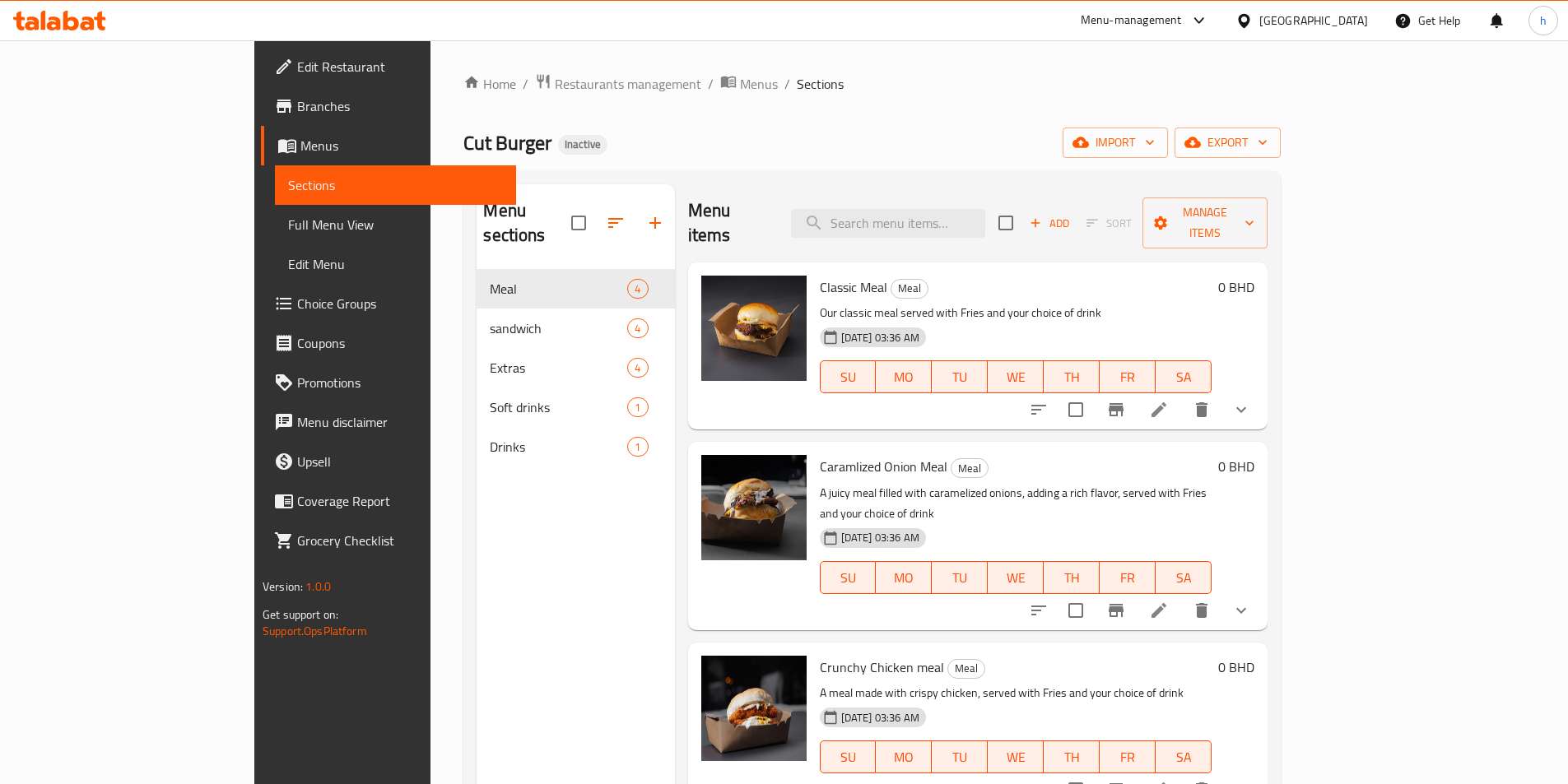
click at [297, 76] on span "Edit Restaurant" at bounding box center [399, 67] width 206 height 20
click at [554, 90] on span "Restaurants management" at bounding box center [627, 84] width 147 height 20
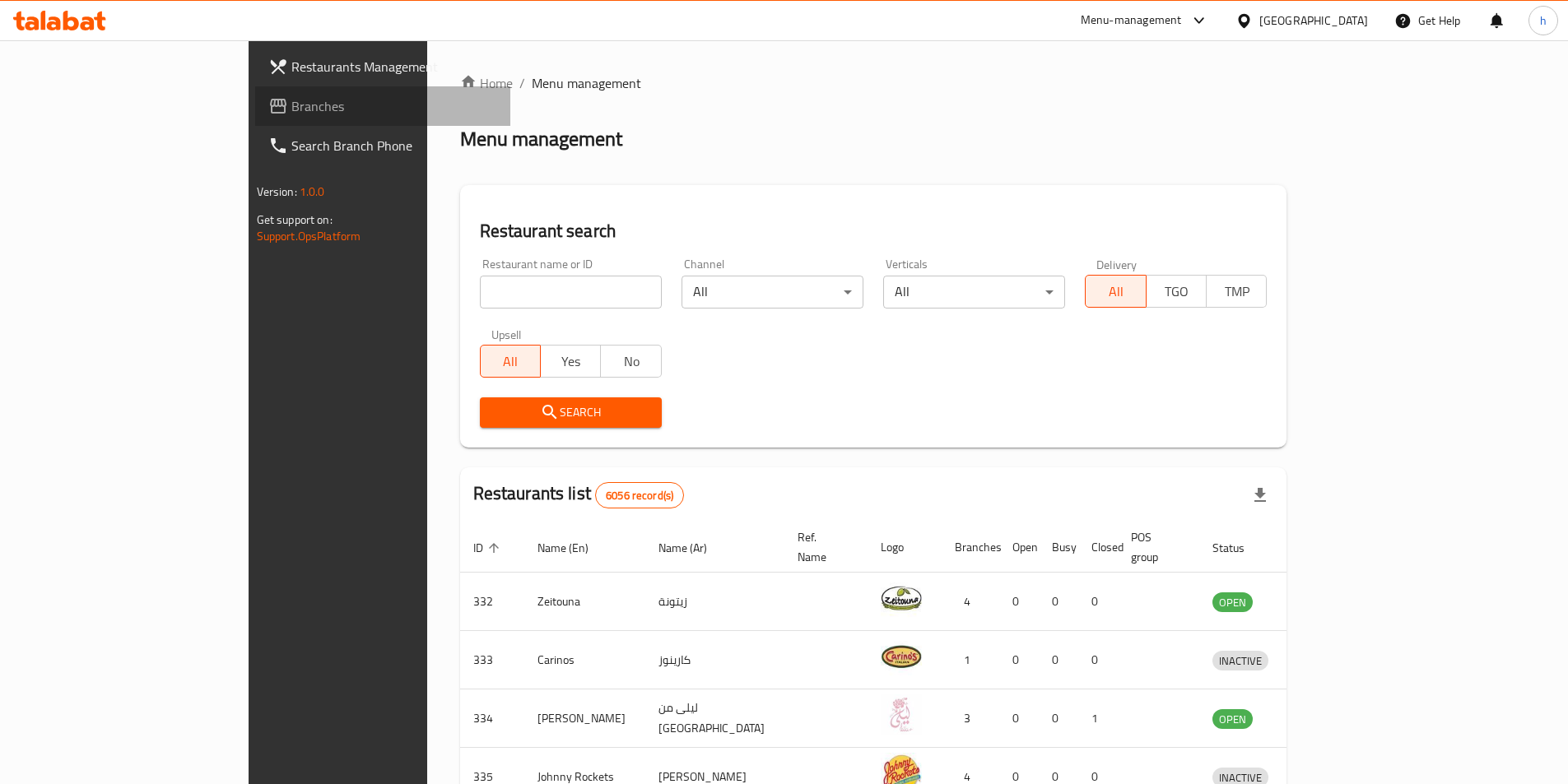
click at [255, 99] on link "Branches" at bounding box center [383, 106] width 255 height 40
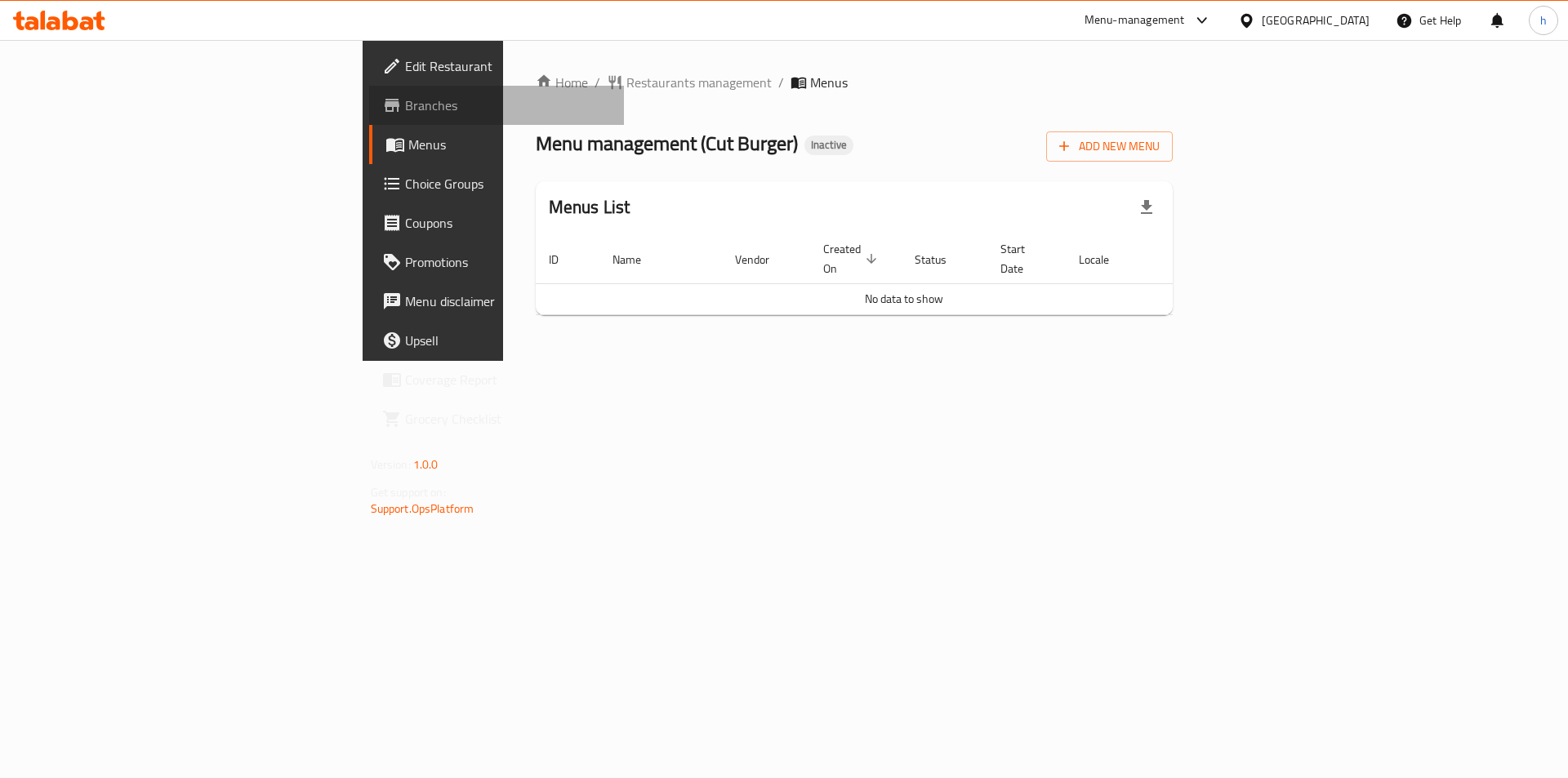
click at [405, 113] on span "Branches" at bounding box center [508, 105] width 206 height 20
click at [1159, 155] on span "Add New Menu" at bounding box center [1109, 146] width 100 height 21
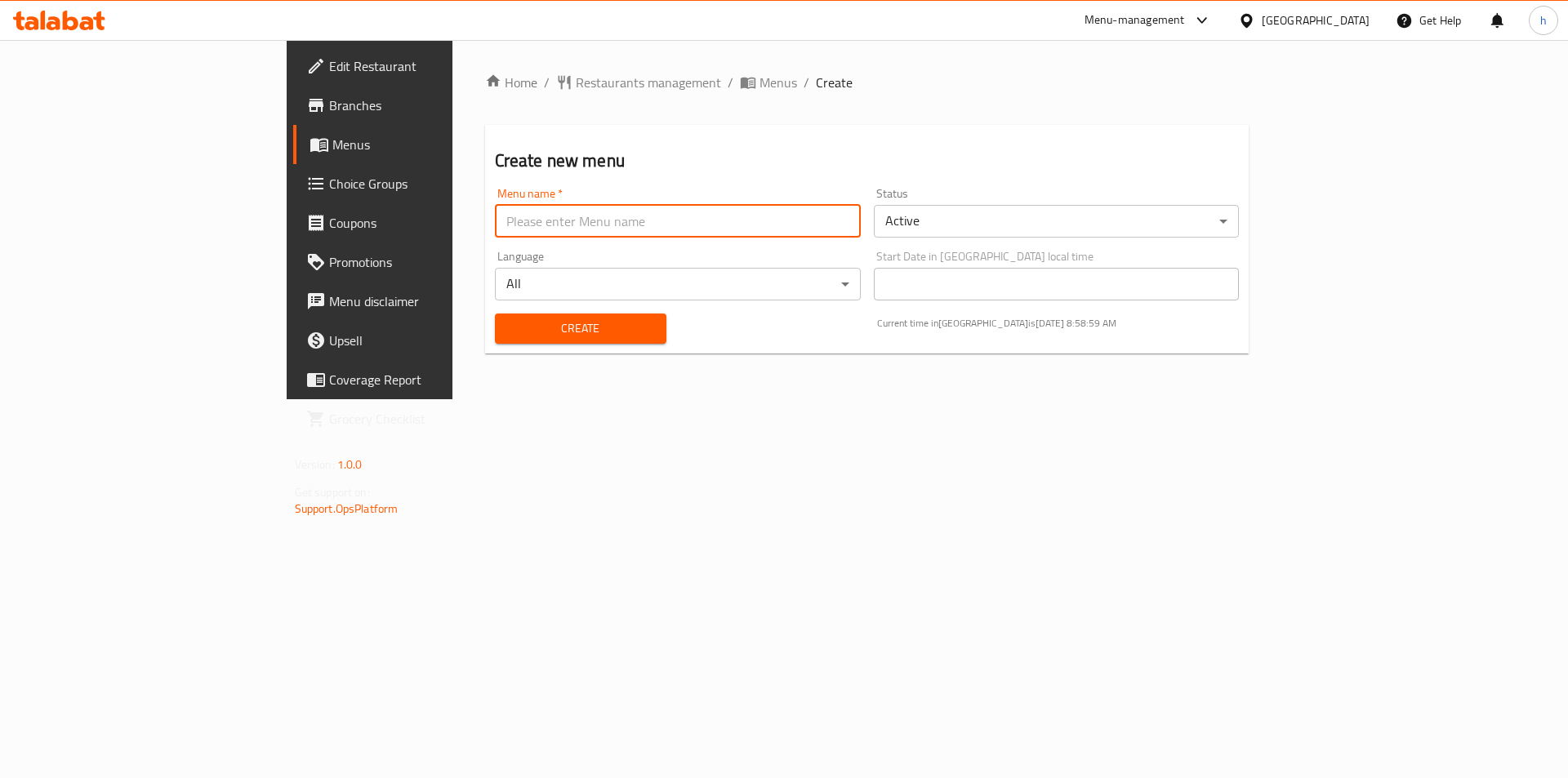
click at [673, 231] on input "text" at bounding box center [678, 221] width 366 height 33
type input "29/9"
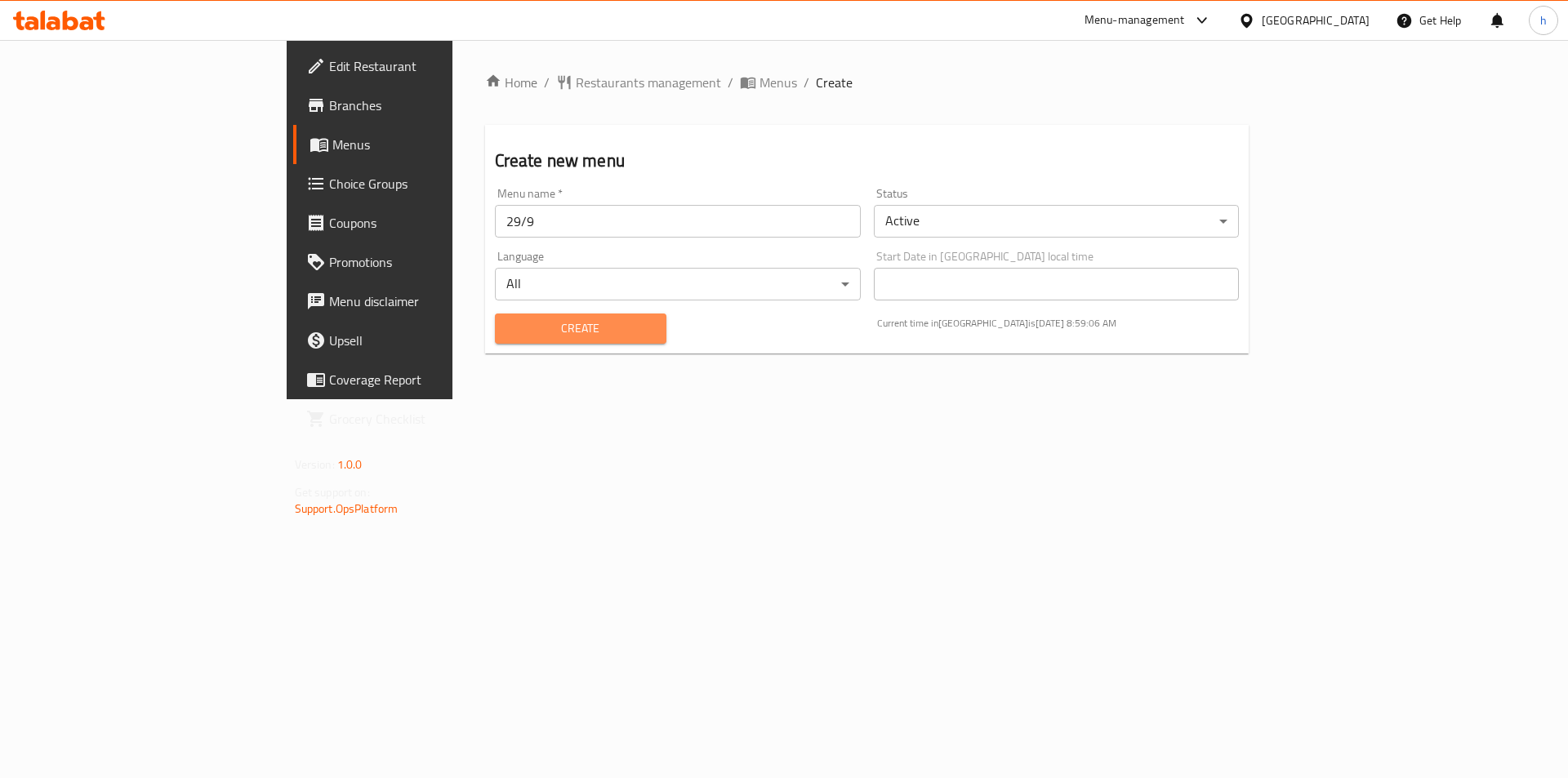
click at [506, 340] on button "Create" at bounding box center [580, 328] width 172 height 30
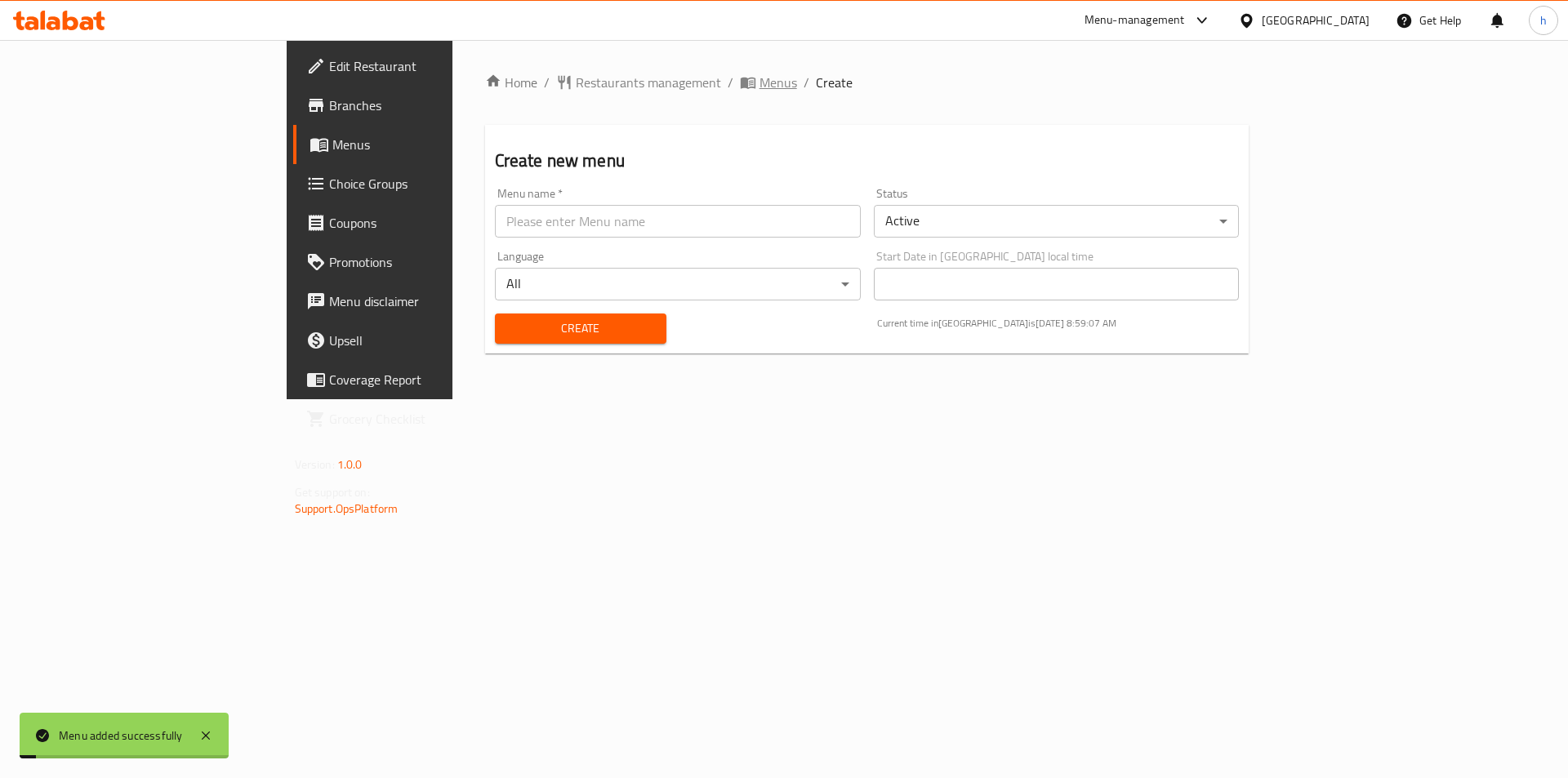
click at [760, 79] on span "Menus" at bounding box center [779, 82] width 38 height 20
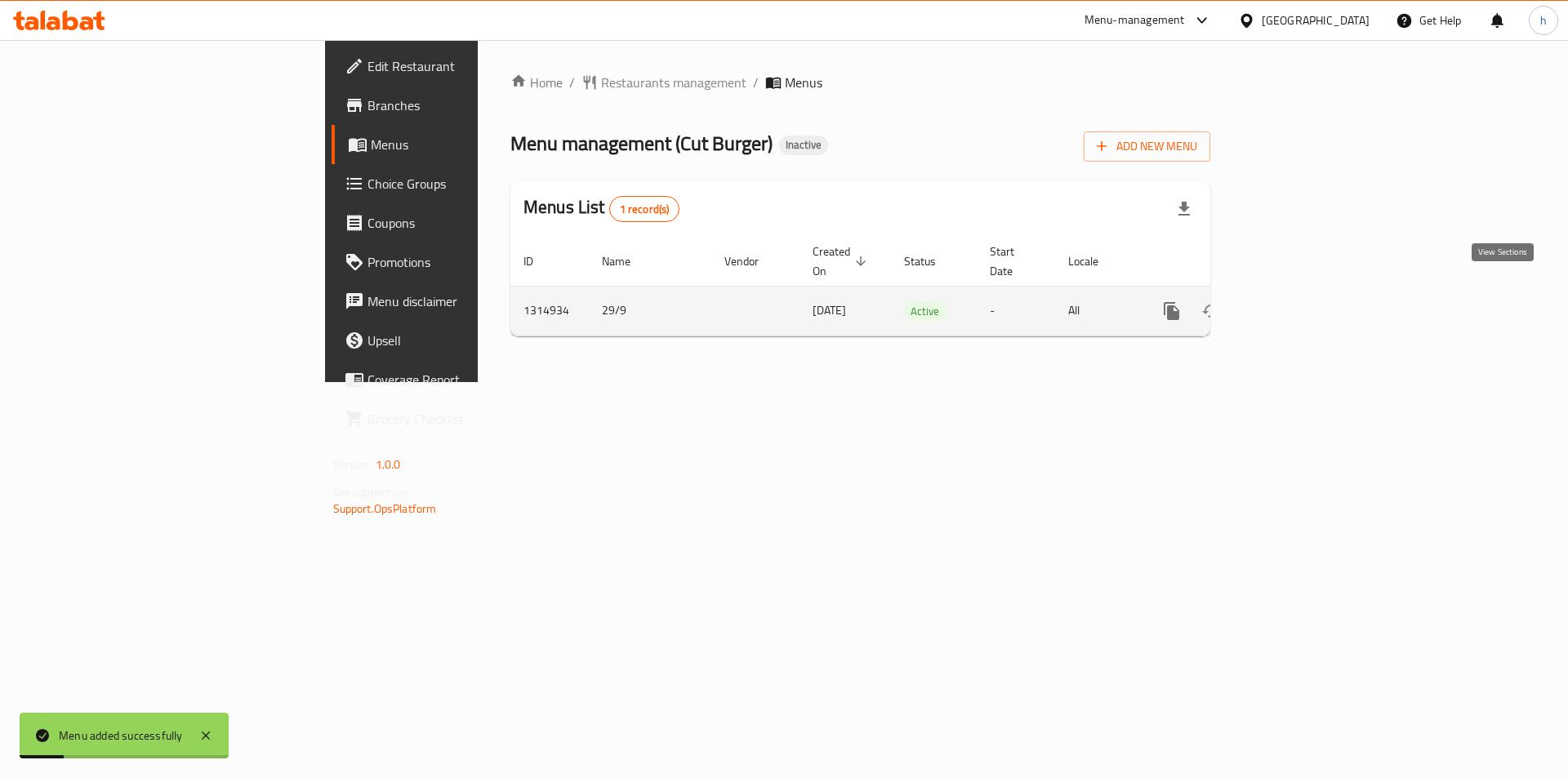
click at [1309, 292] on link "enhanced table" at bounding box center [1289, 312] width 39 height 39
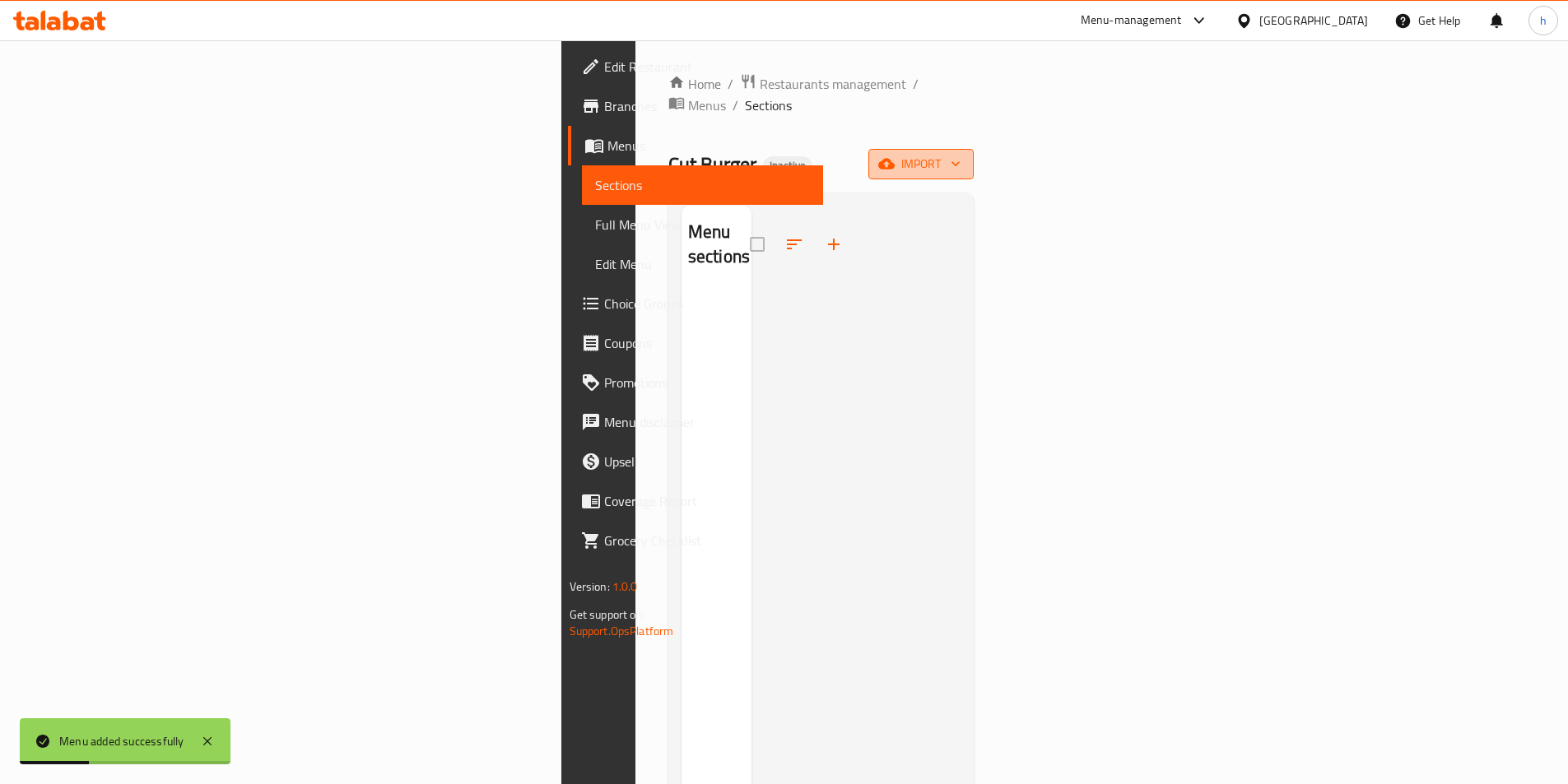
click at [964, 156] on icon "button" at bounding box center [956, 164] width 17 height 17
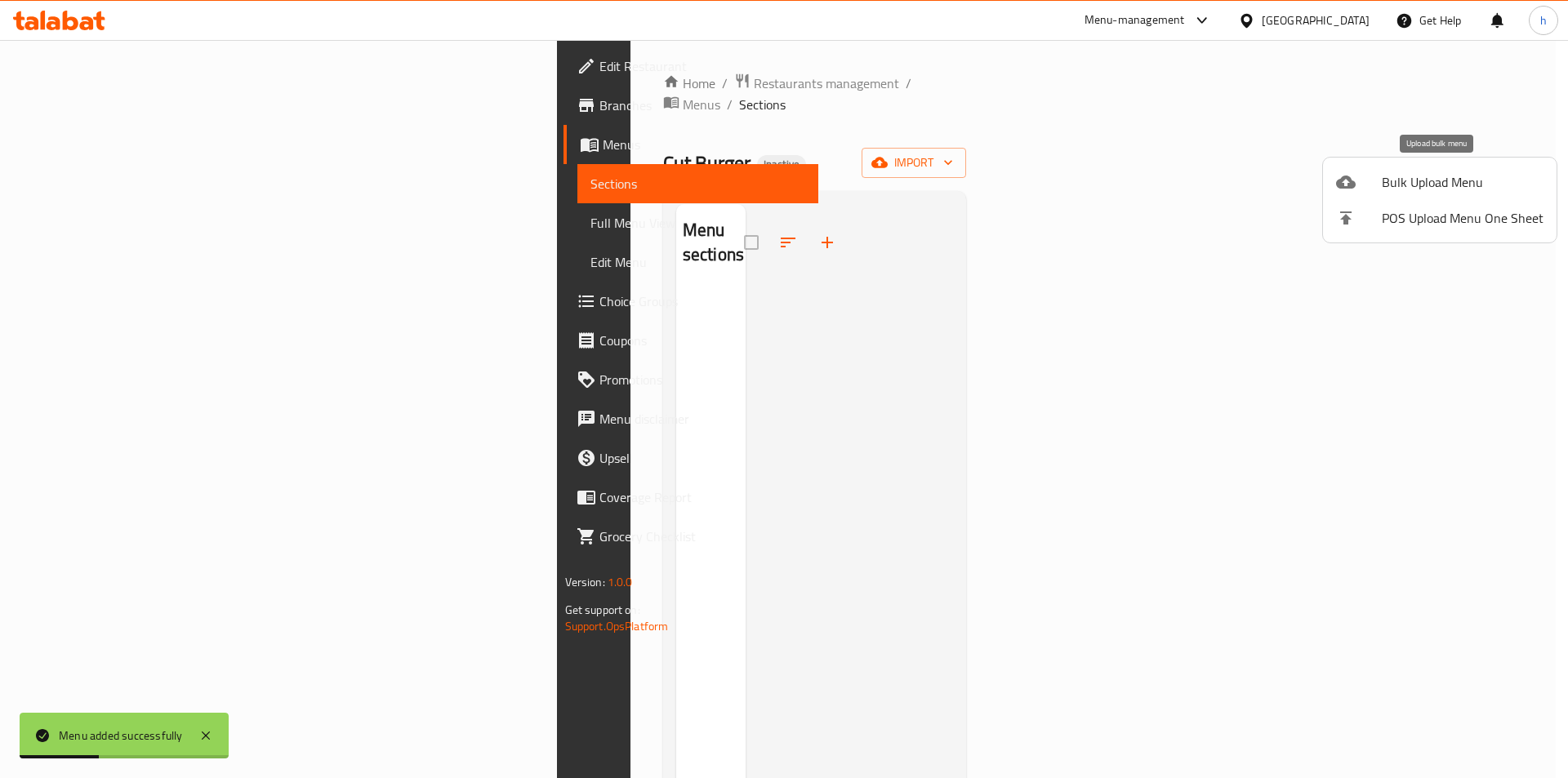
click at [1470, 185] on span "Bulk Upload Menu" at bounding box center [1462, 183] width 162 height 20
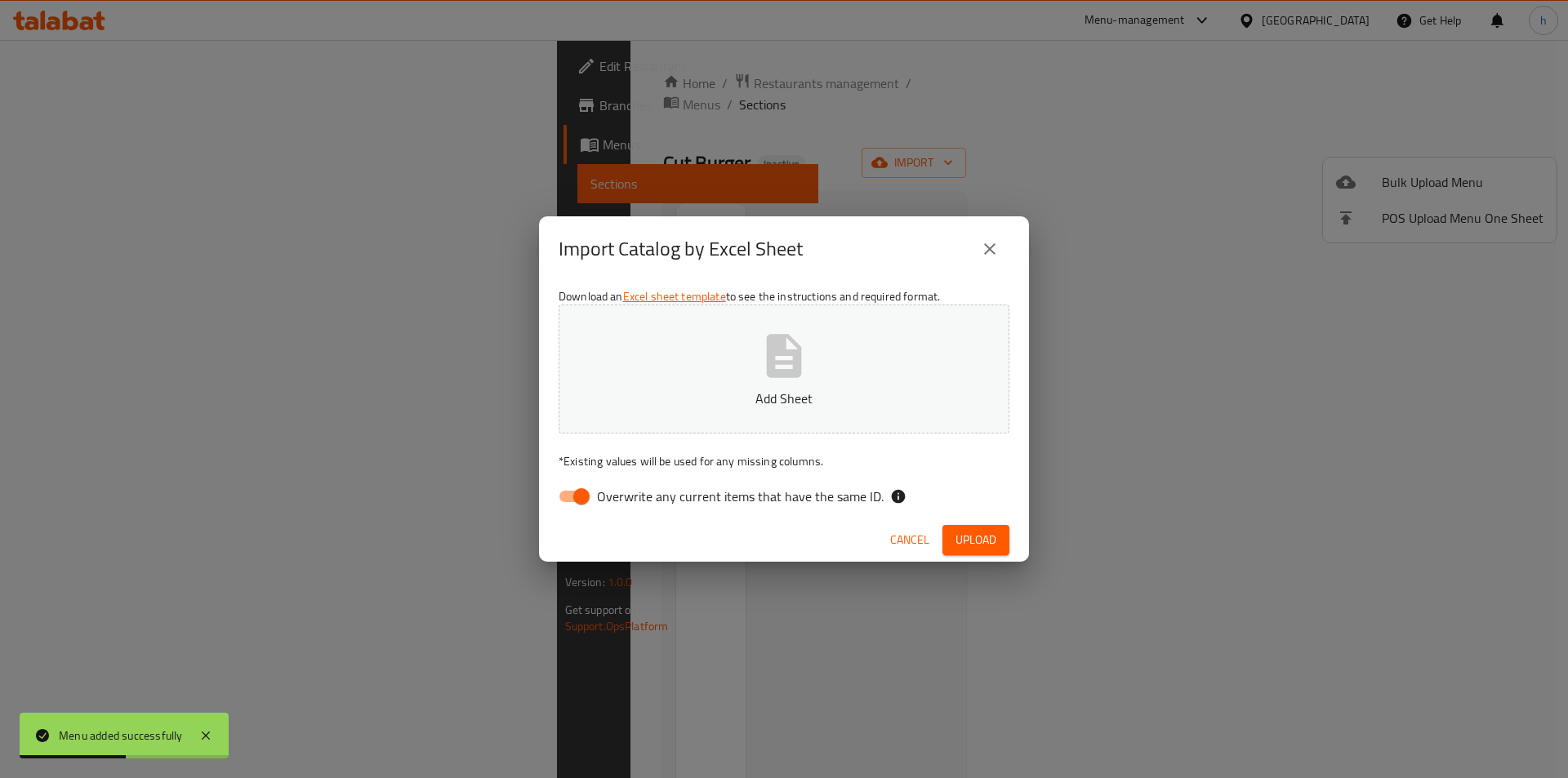
drag, startPoint x: 598, startPoint y: 500, endPoint x: 784, endPoint y: 422, distance: 201.7
click at [600, 498] on span "Overwrite any current items that have the same ID." at bounding box center [740, 497] width 287 height 20
click at [600, 498] on input "Overwrite any current items that have the same ID." at bounding box center [580, 497] width 93 height 31
checkbox input "false"
click at [840, 404] on p "Add Sheet" at bounding box center [784, 399] width 400 height 20
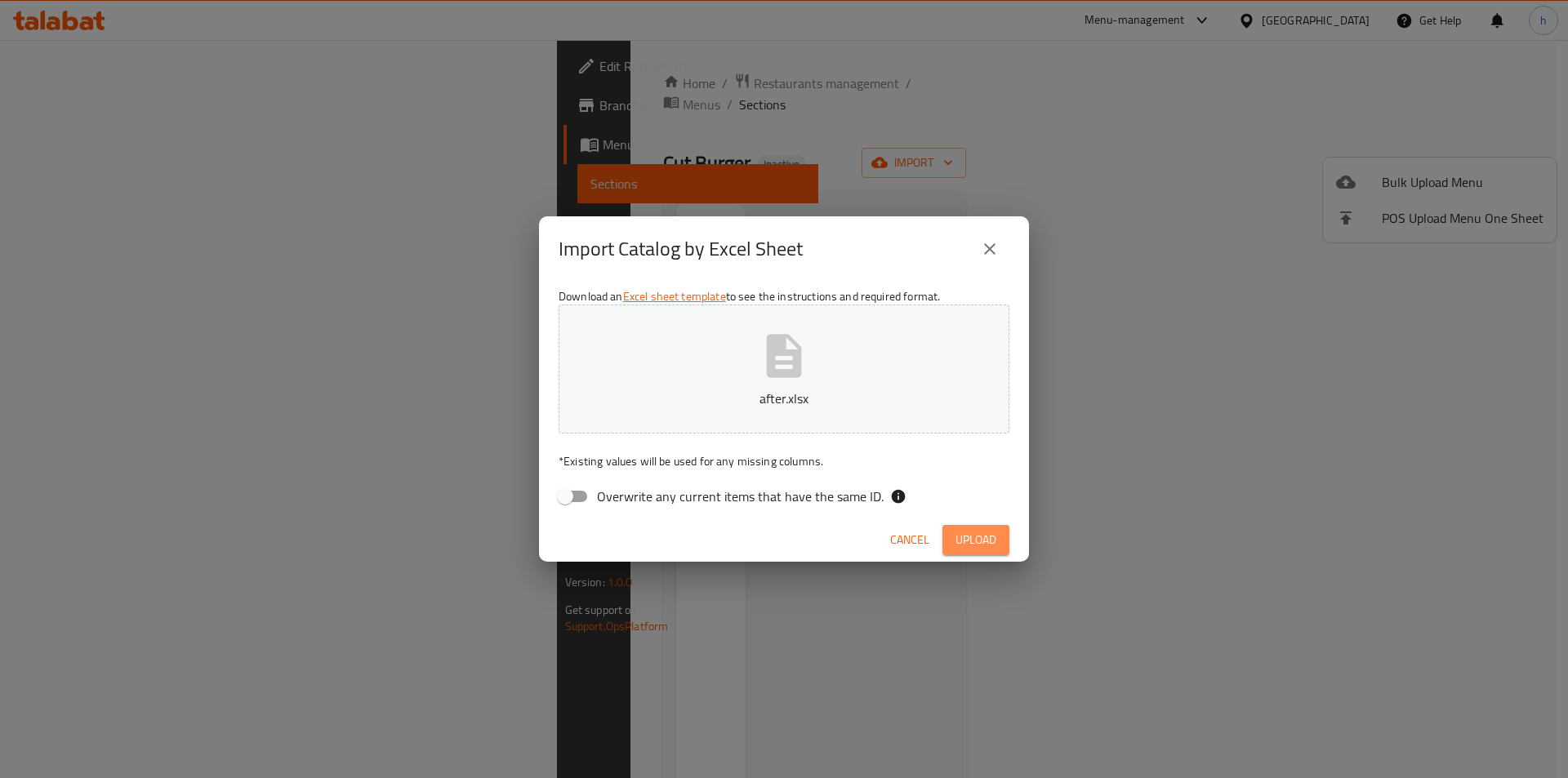
click at [976, 535] on span "Upload" at bounding box center [976, 540] width 41 height 21
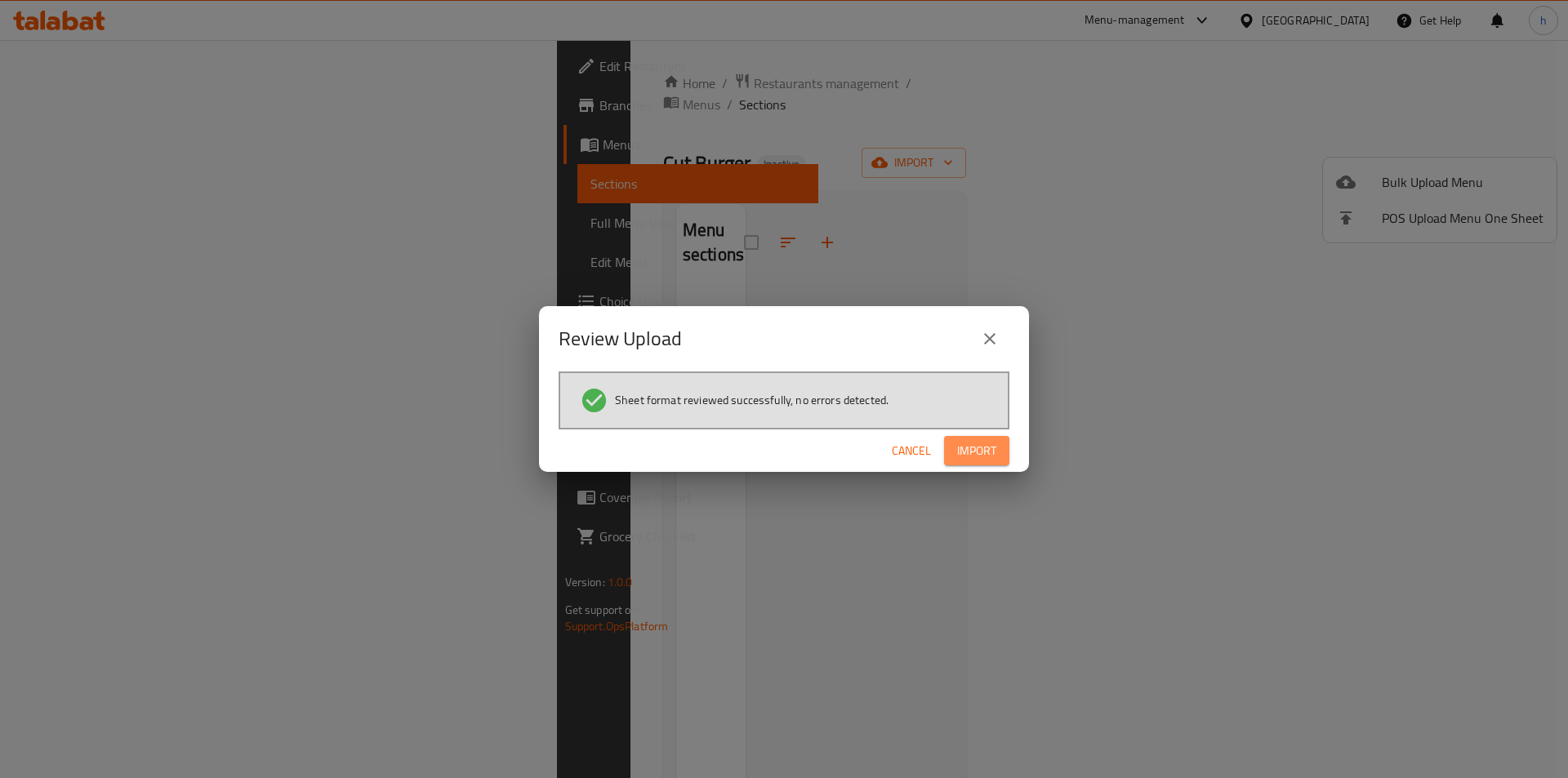
click at [973, 461] on button "Import" at bounding box center [976, 451] width 65 height 30
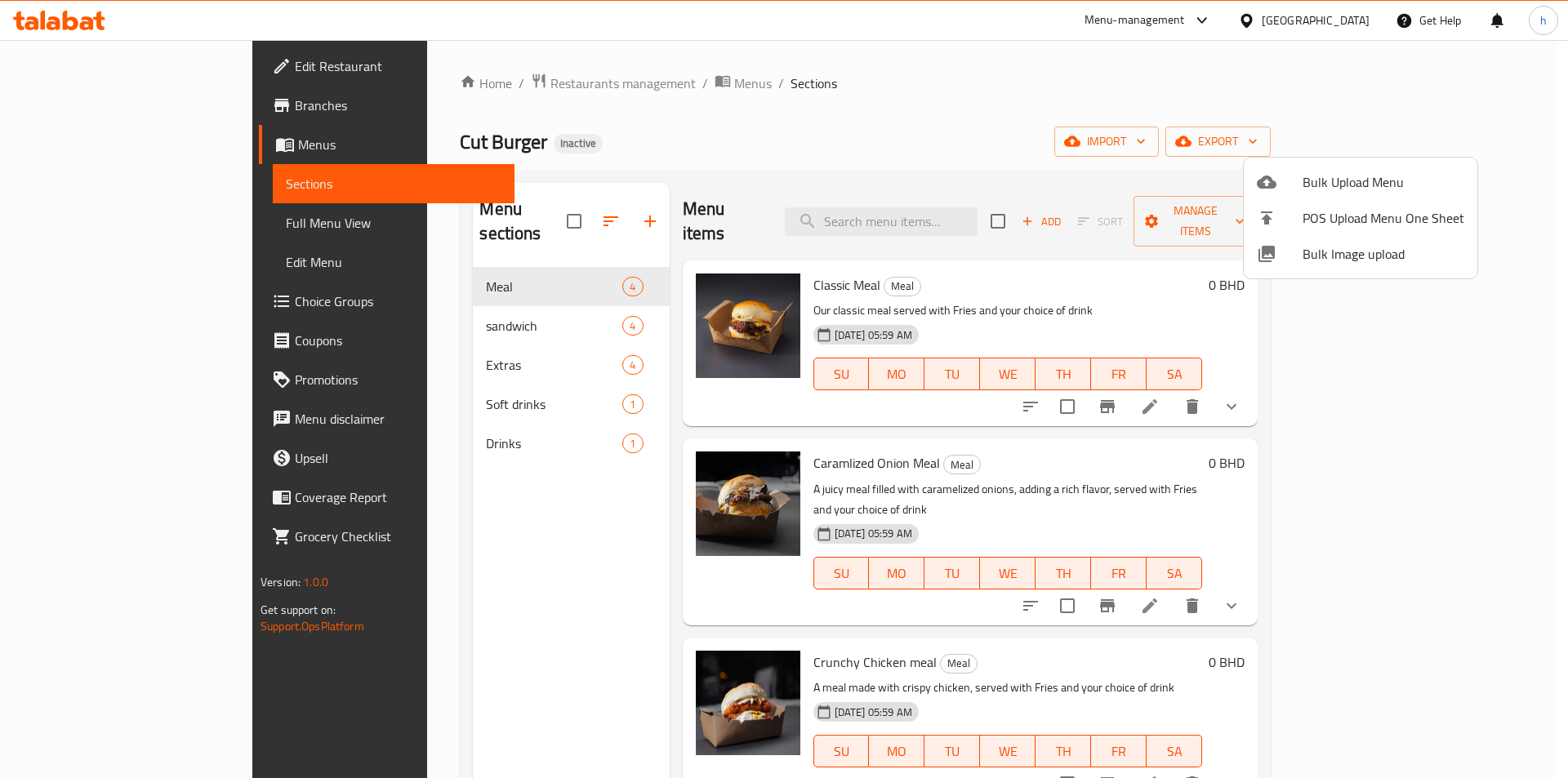
click at [179, 77] on div at bounding box center [784, 389] width 1568 height 778
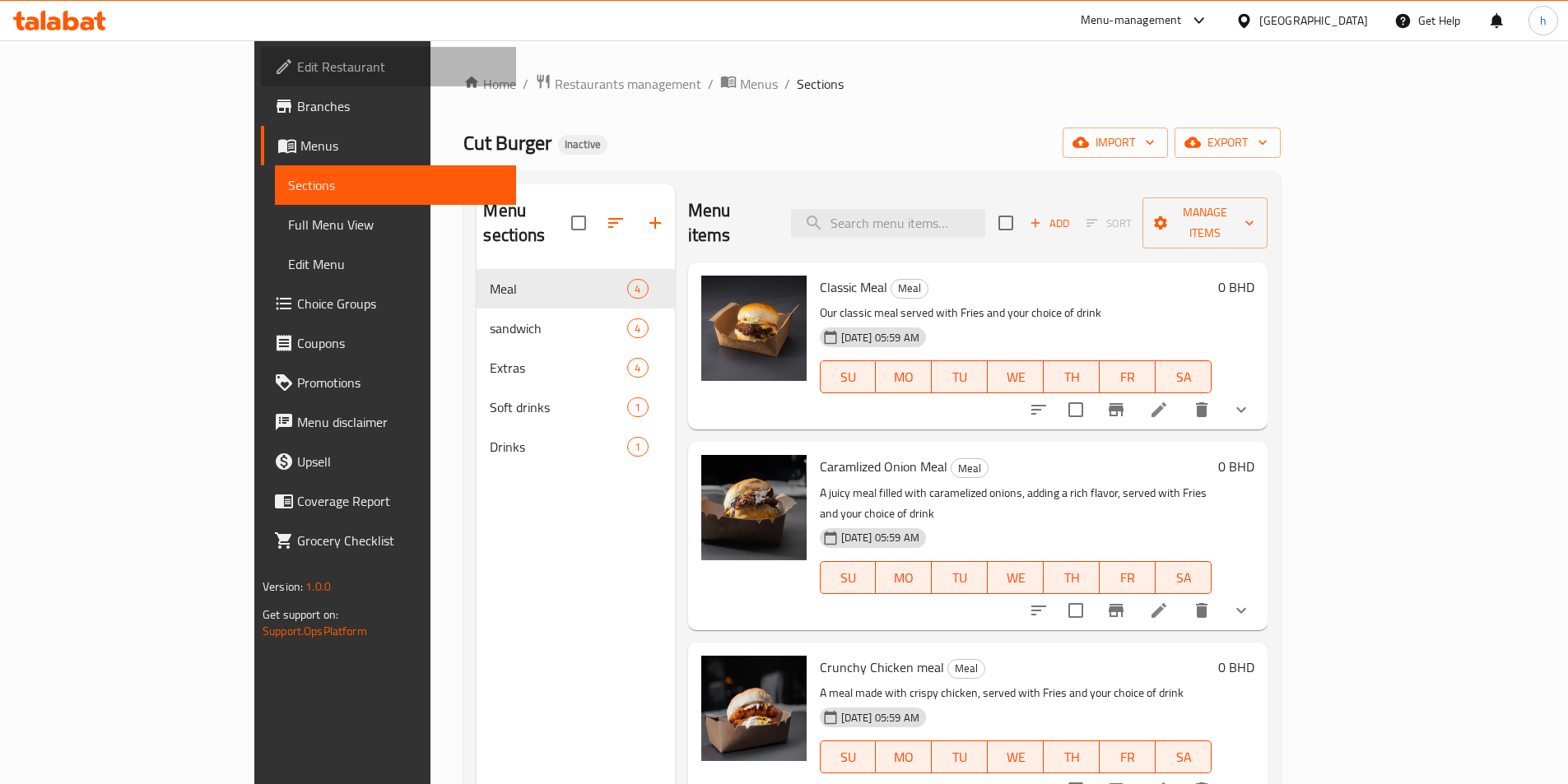
click at [261, 78] on link "Edit Restaurant" at bounding box center [389, 67] width 255 height 40
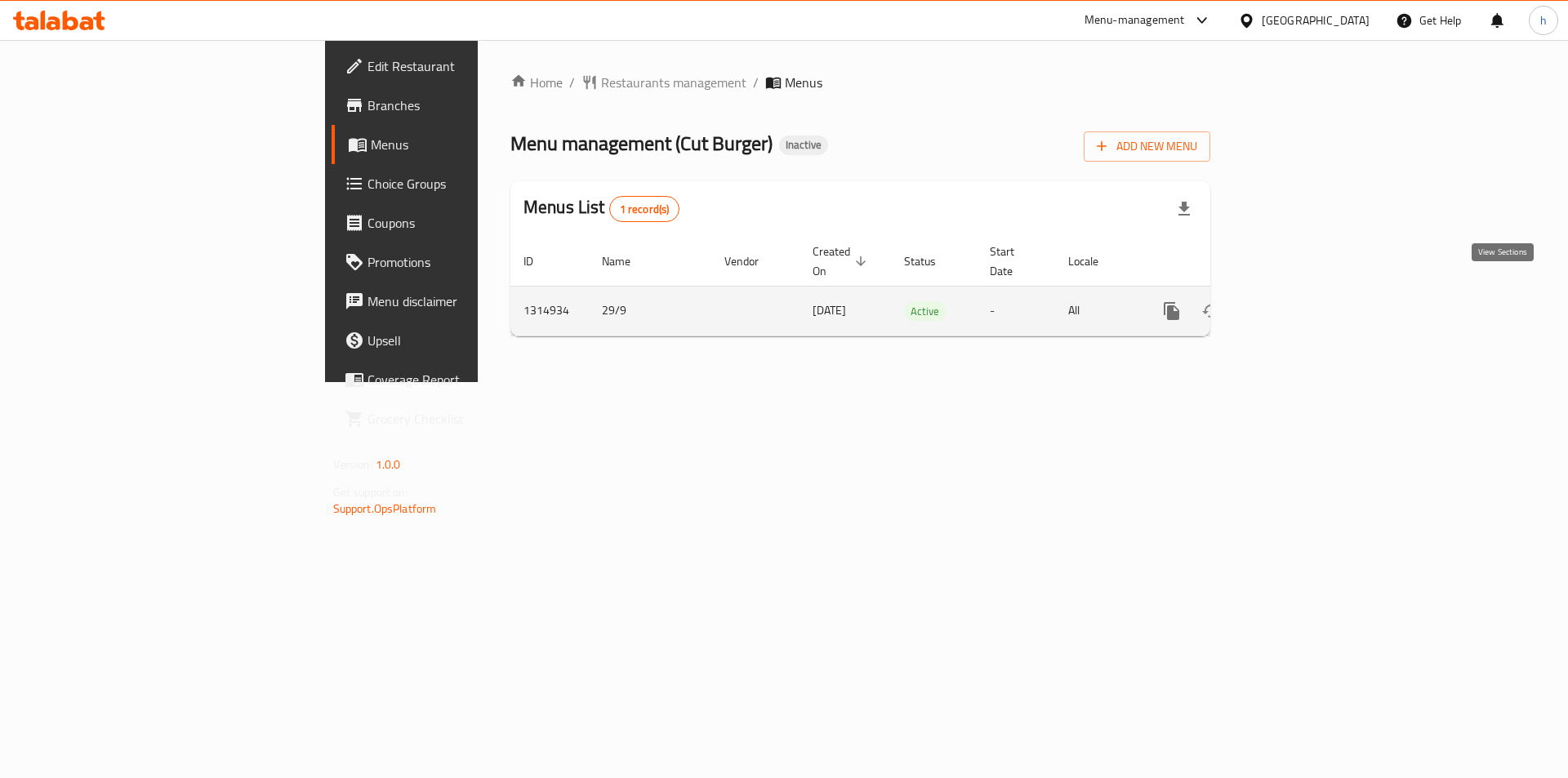
click at [1309, 296] on link "enhanced table" at bounding box center [1289, 312] width 39 height 39
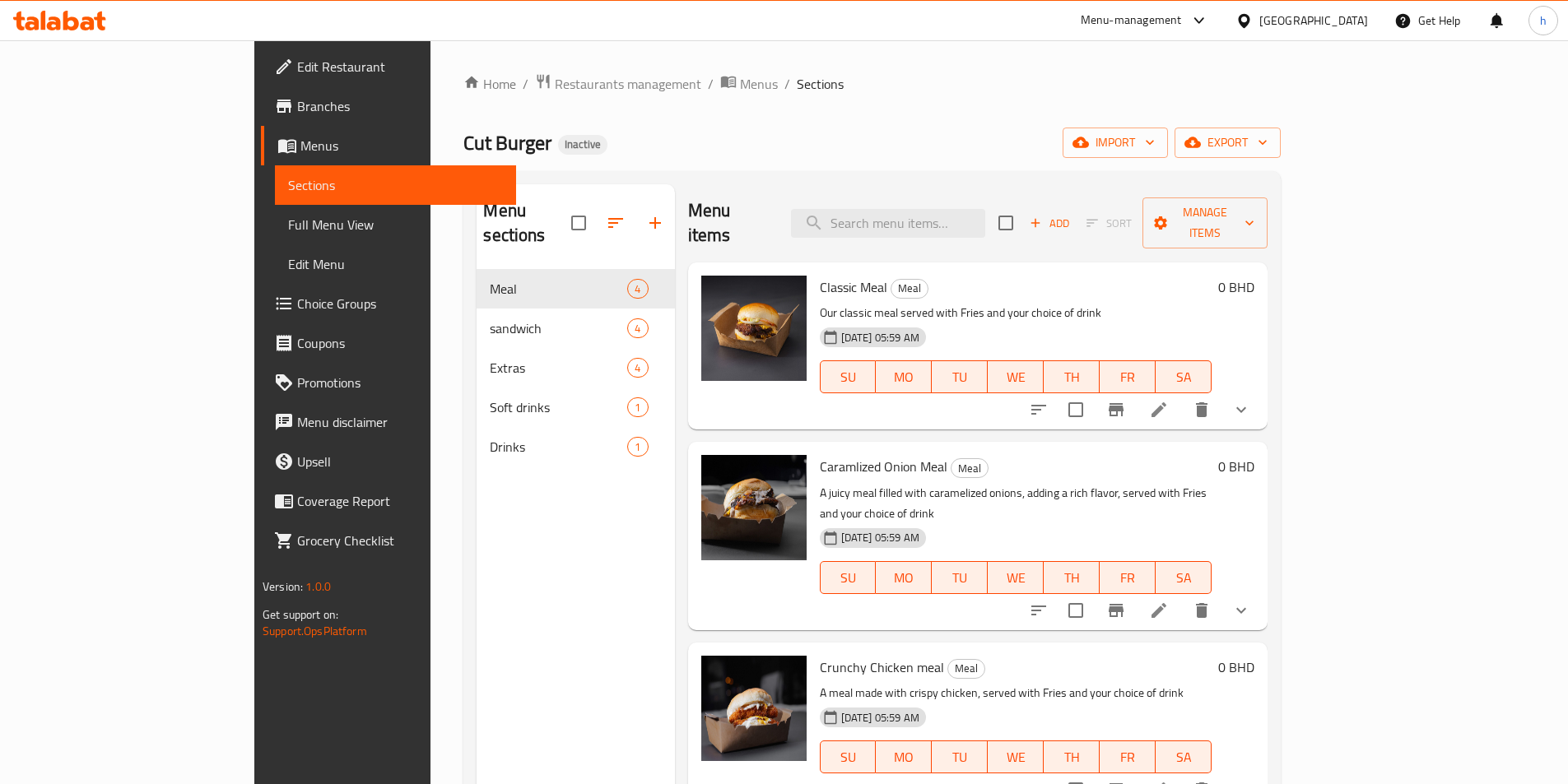
click at [288, 222] on span "Full Menu View" at bounding box center [395, 225] width 215 height 20
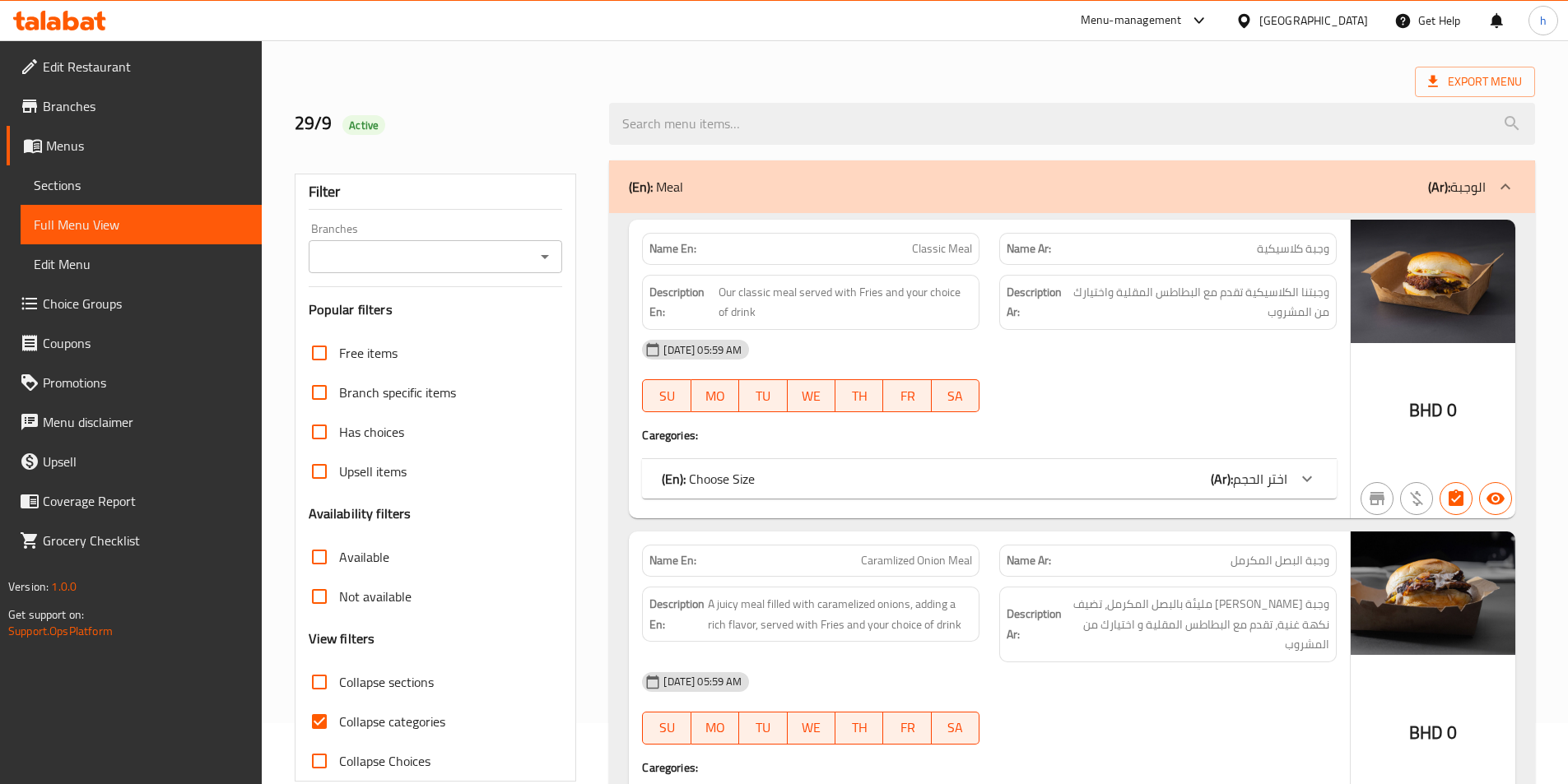
scroll to position [165, 0]
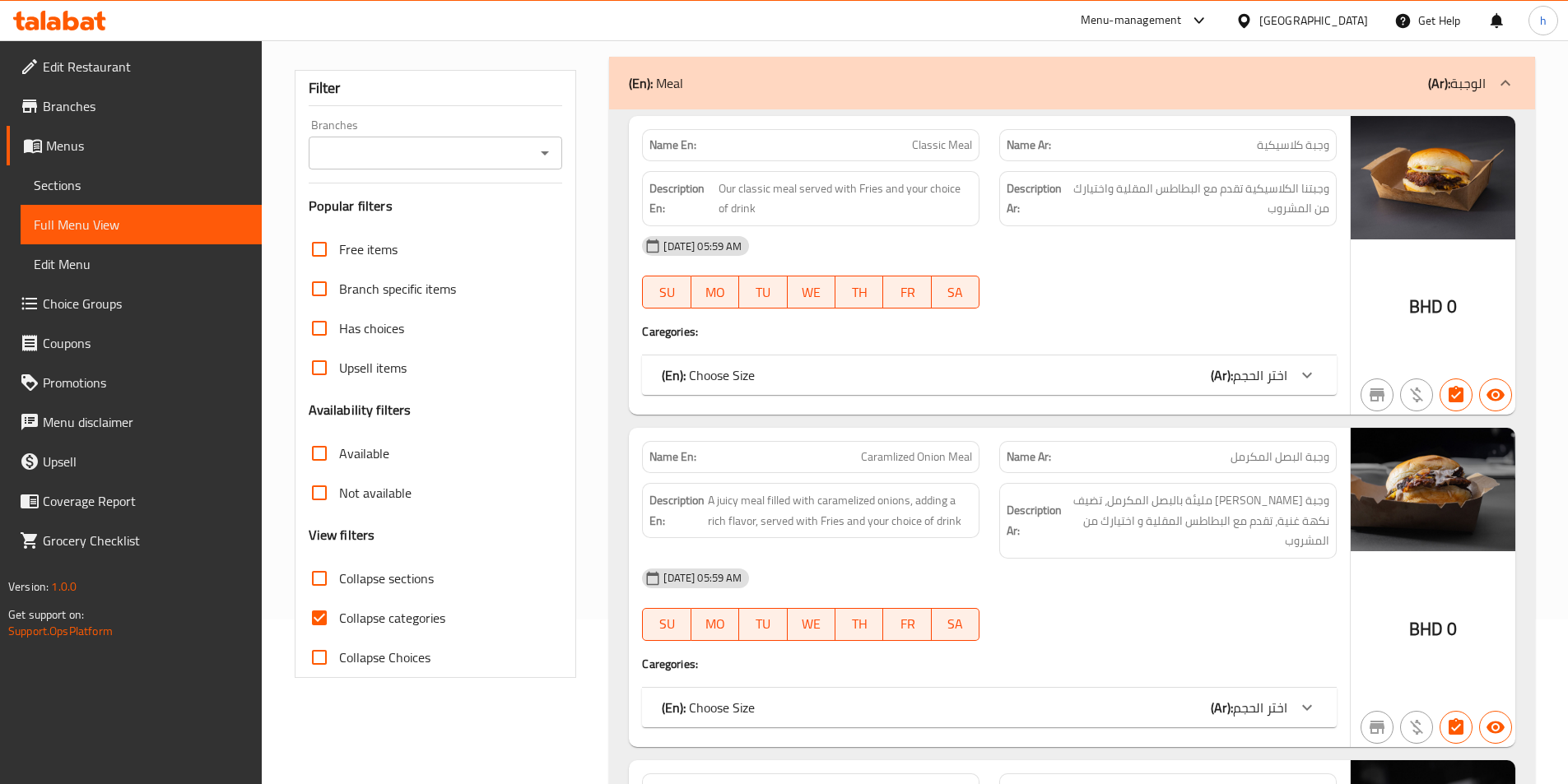
click at [315, 622] on input "Collapse categories" at bounding box center [319, 618] width 40 height 40
checkbox input "false"
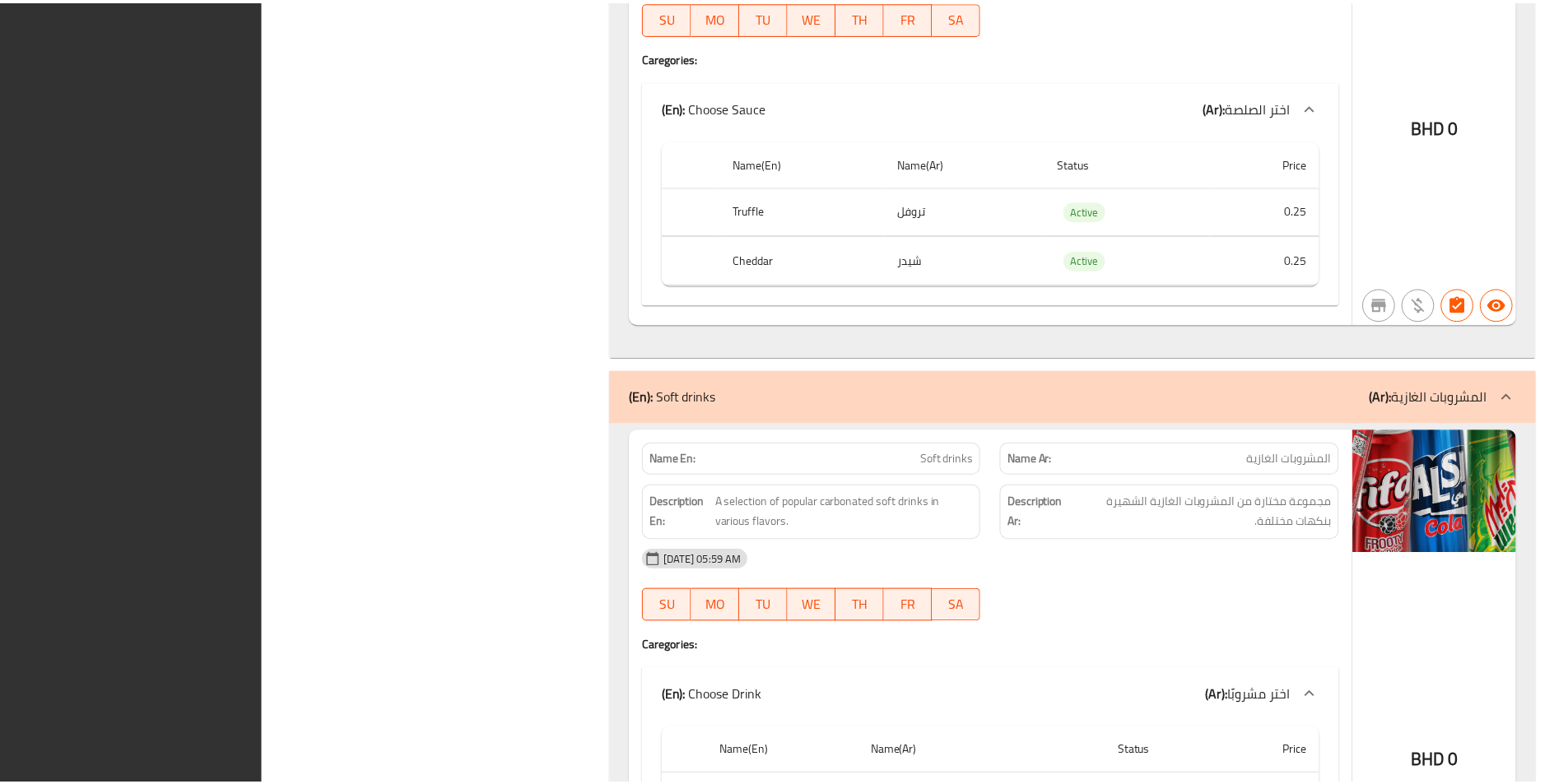
scroll to position [11709, 0]
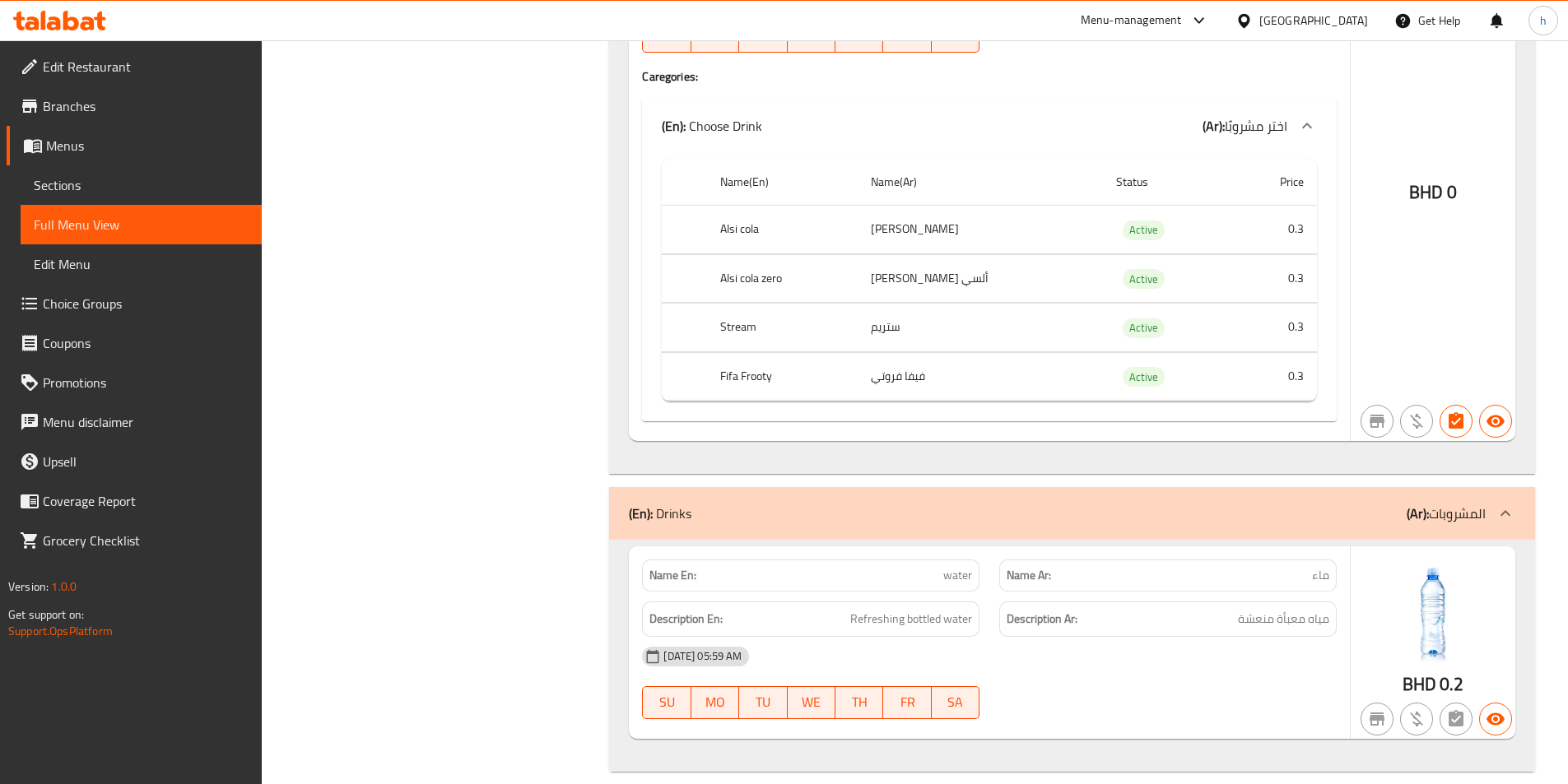
drag, startPoint x: 358, startPoint y: 331, endPoint x: 360, endPoint y: 296, distance: 35.1
